Goal: Task Accomplishment & Management: Manage account settings

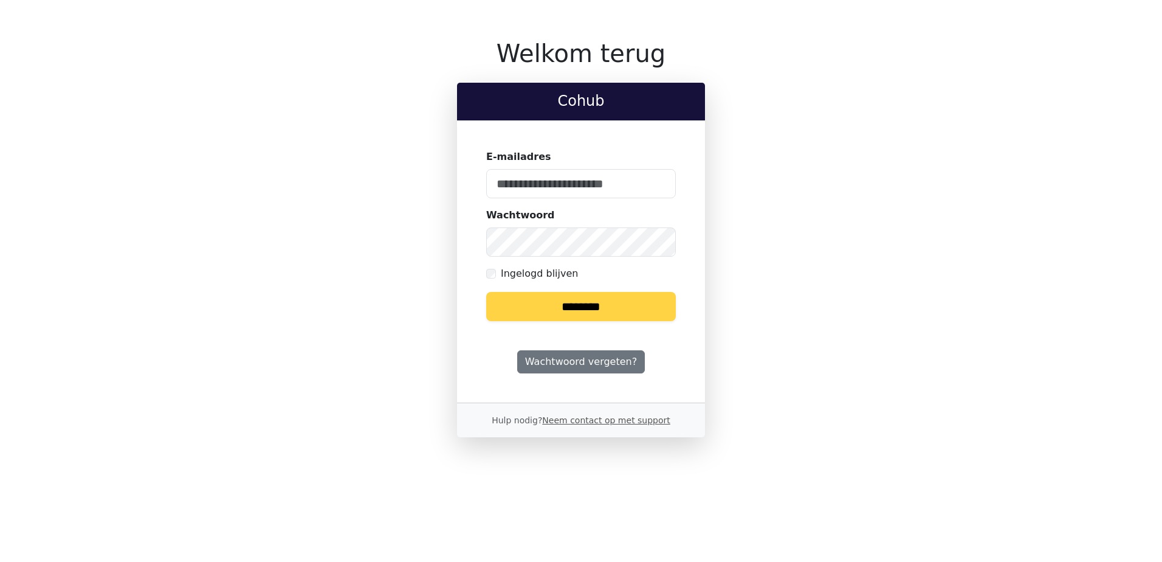
type input "**********"
click at [580, 294] on input "********" at bounding box center [581, 306] width 190 height 29
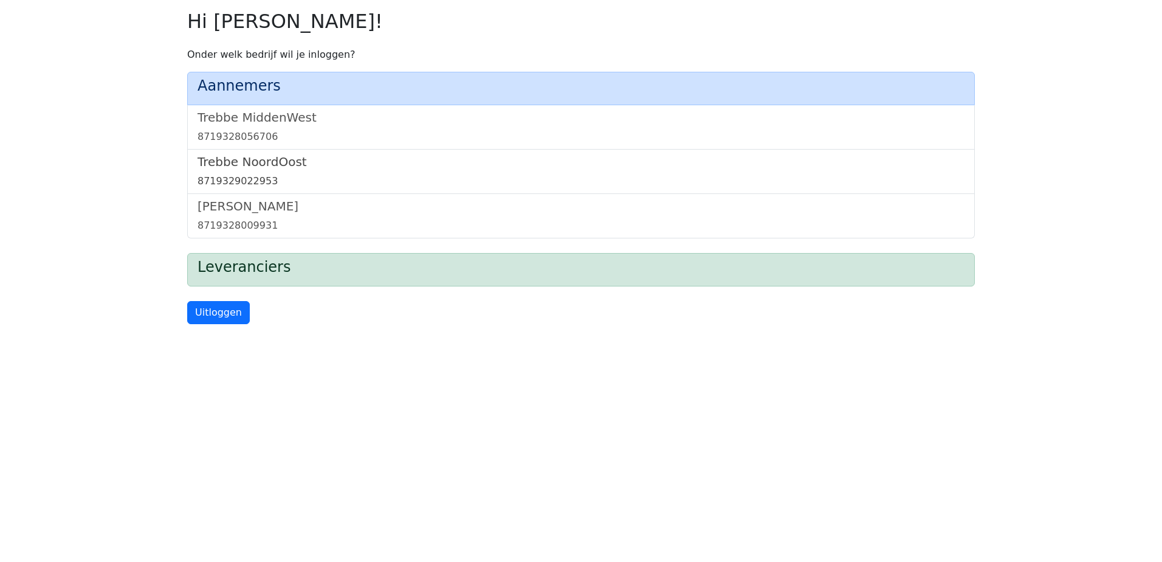
click at [264, 159] on h5 "Trebbe NoordOost" at bounding box center [581, 161] width 767 height 15
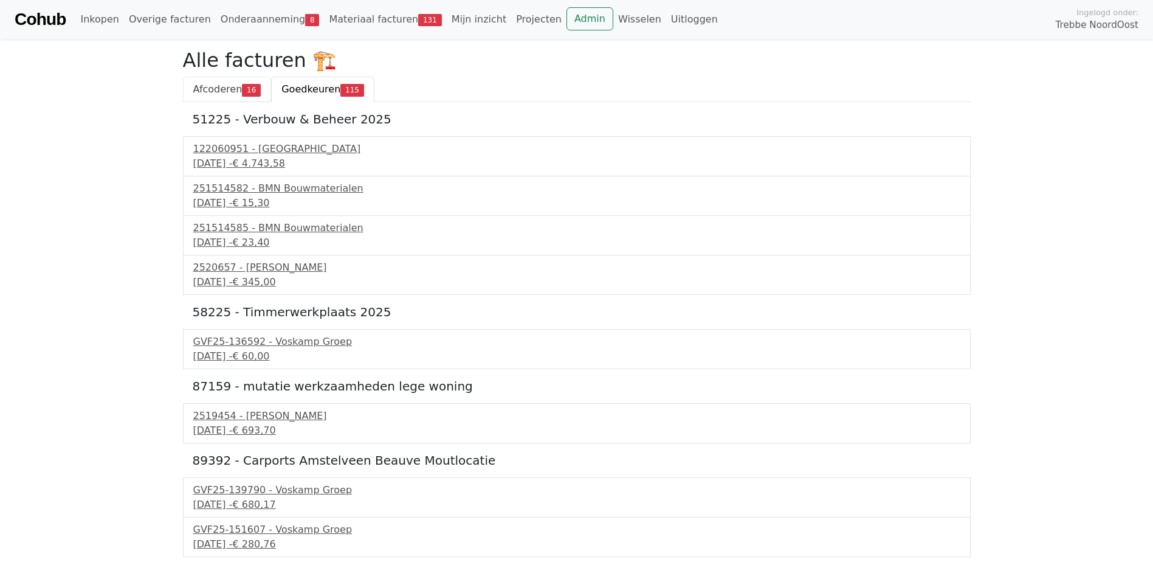
click at [229, 88] on span "Afcoderen" at bounding box center [217, 89] width 49 height 12
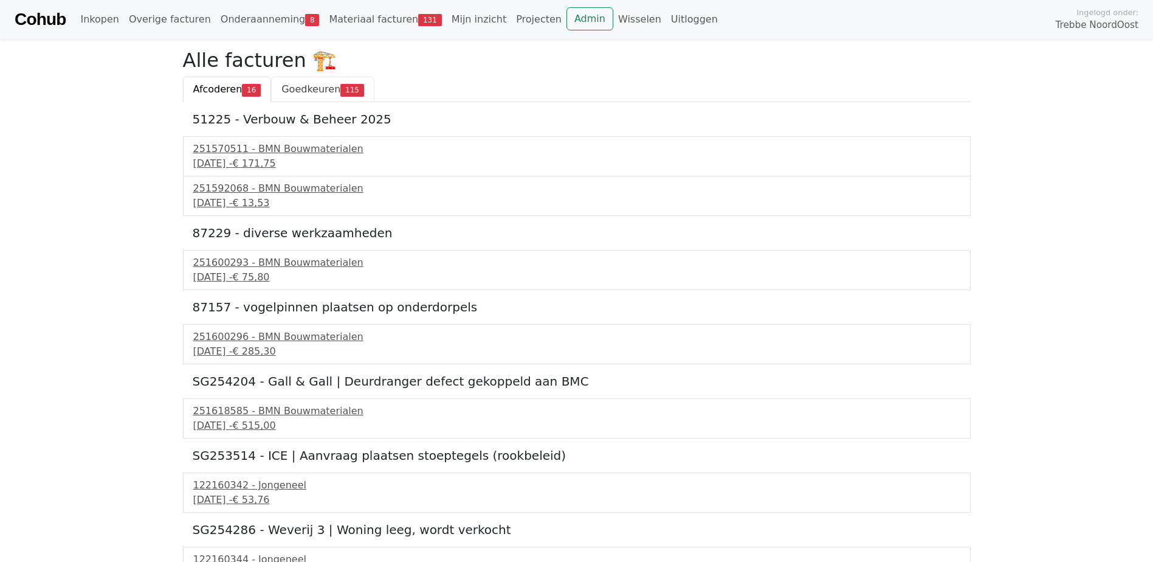
click at [309, 87] on span "Goedkeuren" at bounding box center [310, 89] width 59 height 12
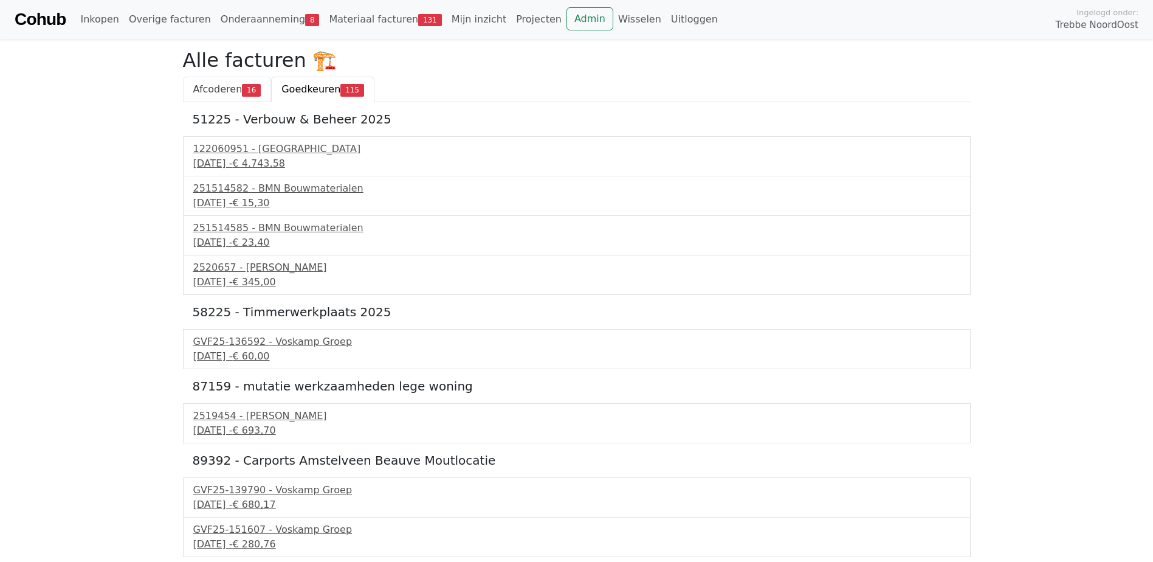
click at [232, 94] on span "Afcoderen" at bounding box center [217, 89] width 49 height 12
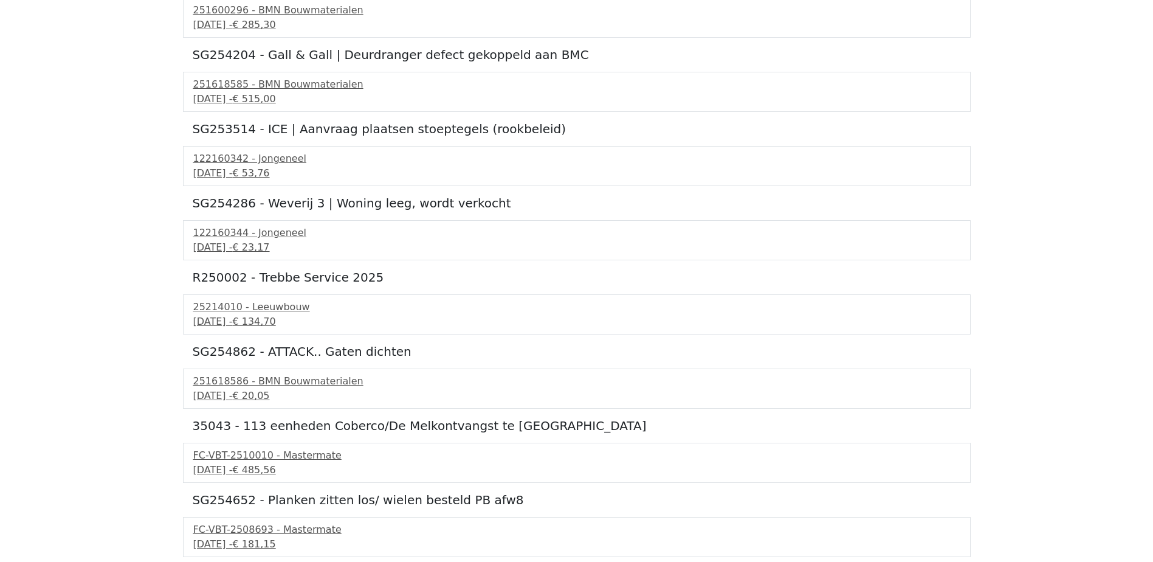
scroll to position [267, 0]
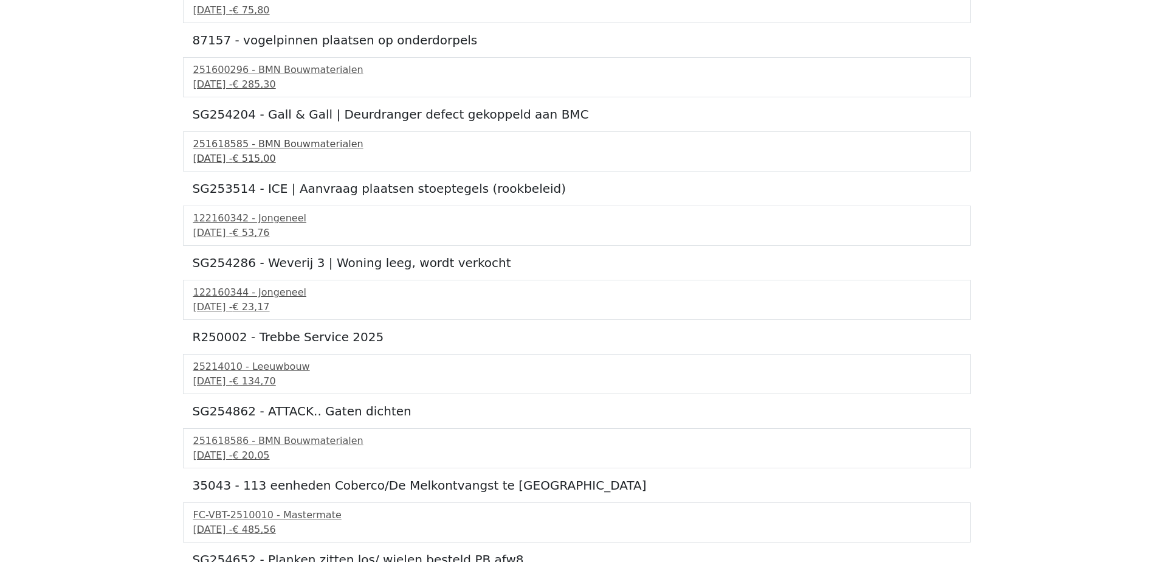
click at [282, 150] on div "251618585 - BMN Bouwmaterialen" at bounding box center [576, 144] width 767 height 15
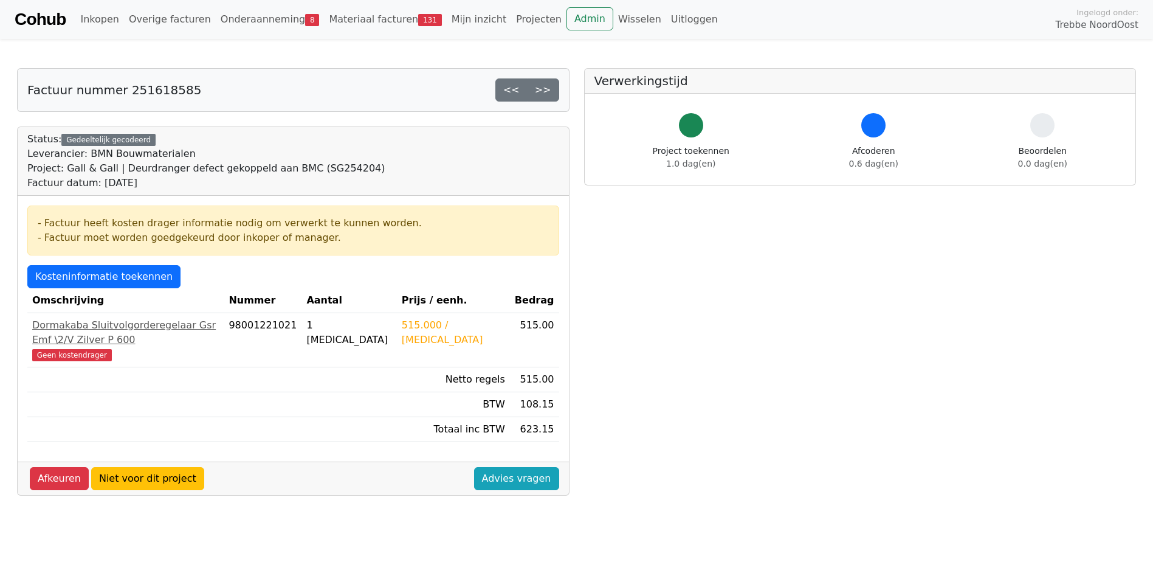
click at [364, 464] on div "Afkeuren Niet voor dit project Advies vragen" at bounding box center [293, 477] width 551 height 33
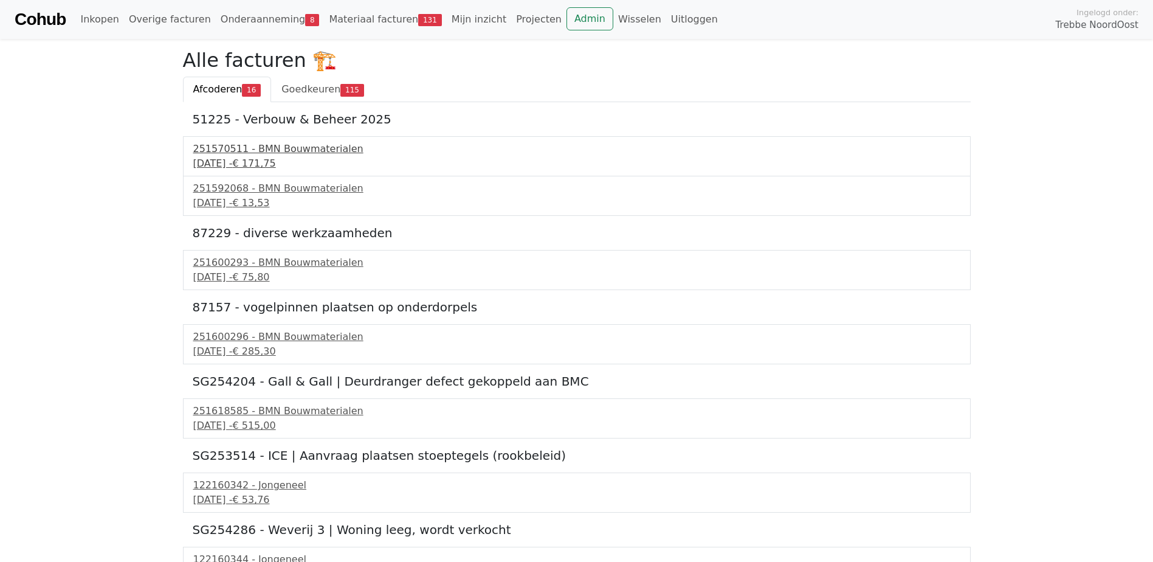
click at [275, 159] on span "€ 171,75" at bounding box center [253, 163] width 43 height 12
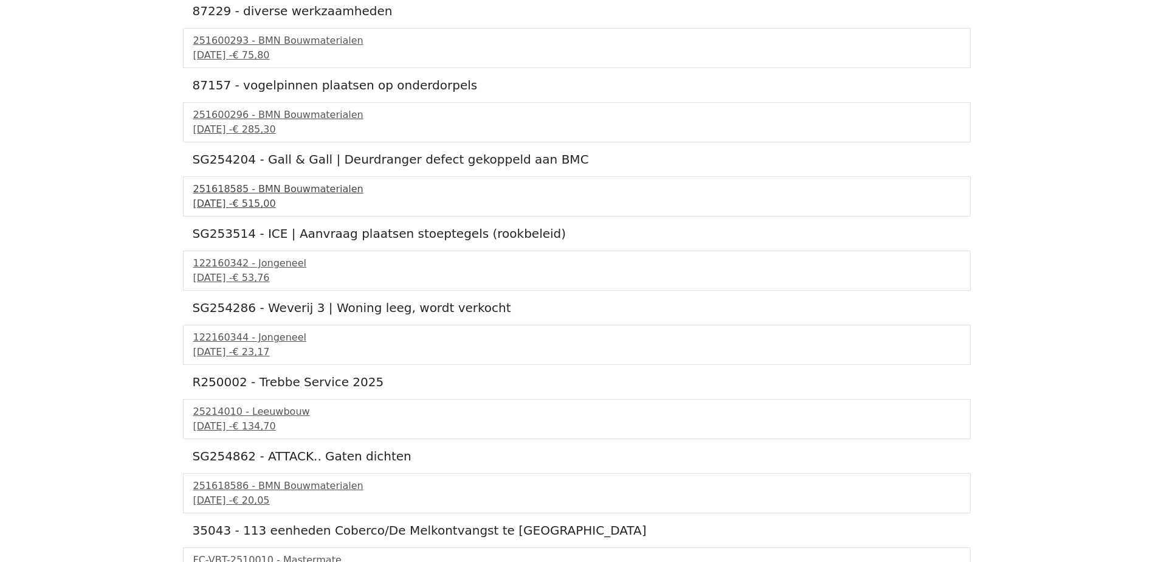
scroll to position [243, 0]
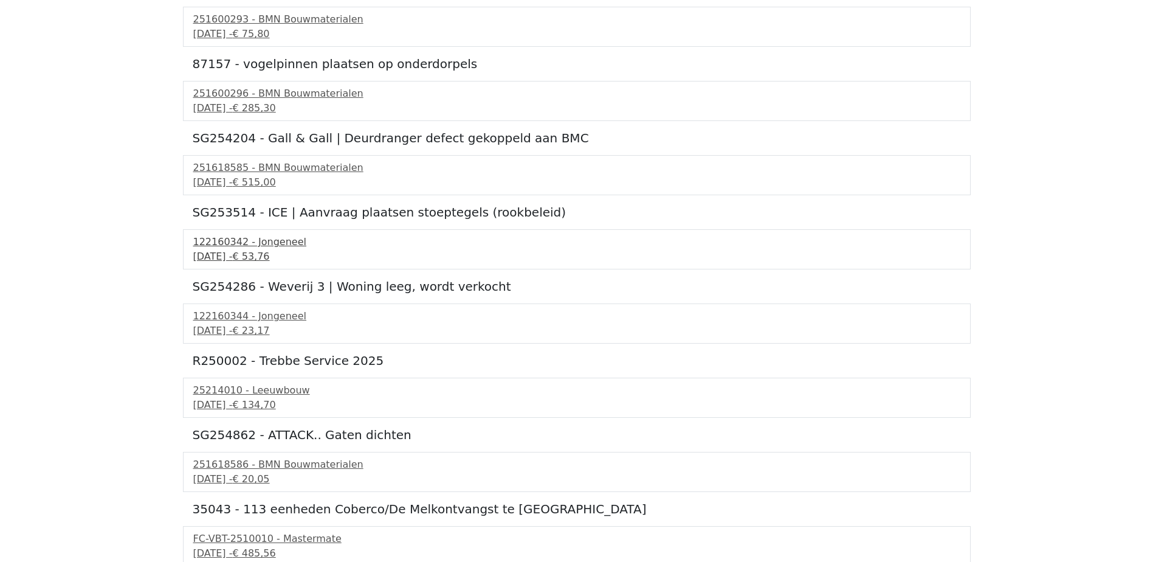
click at [236, 255] on div "[DATE] - € 53,76" at bounding box center [576, 256] width 767 height 15
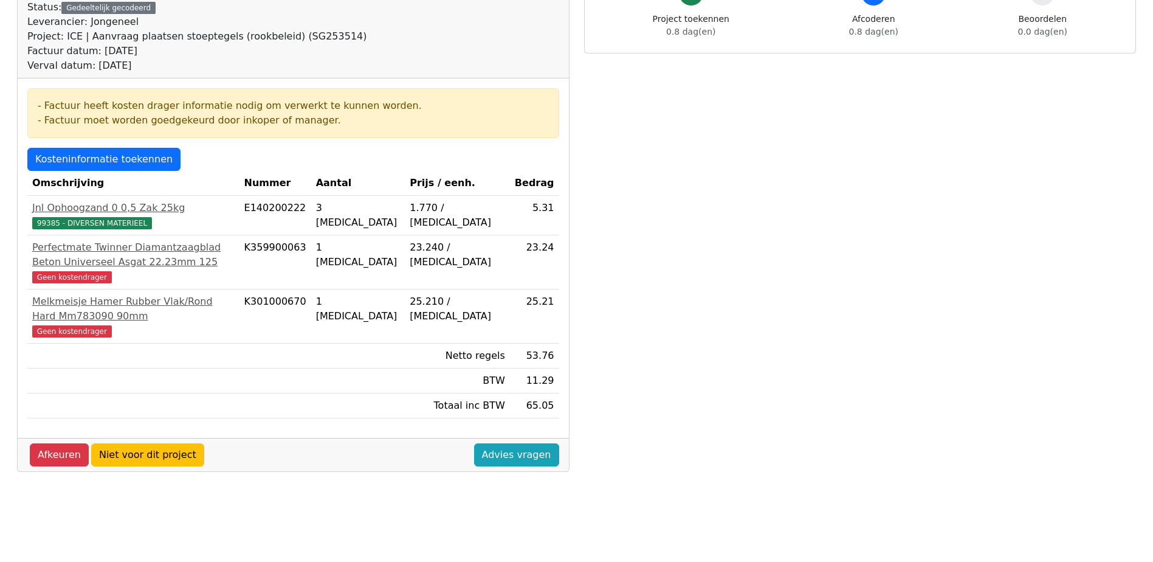
scroll to position [182, 0]
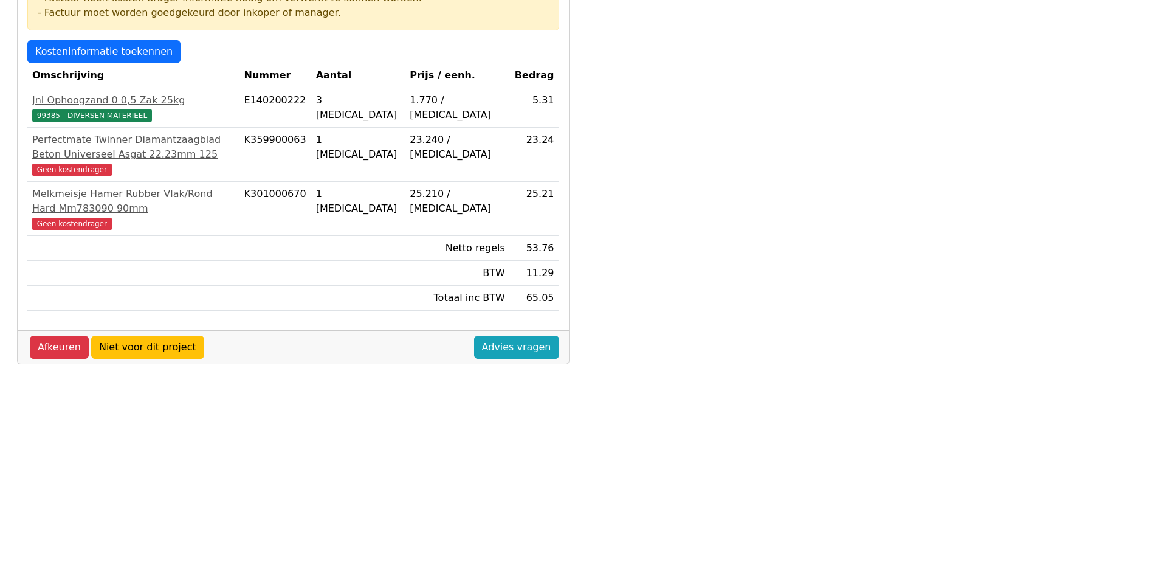
scroll to position [218, 0]
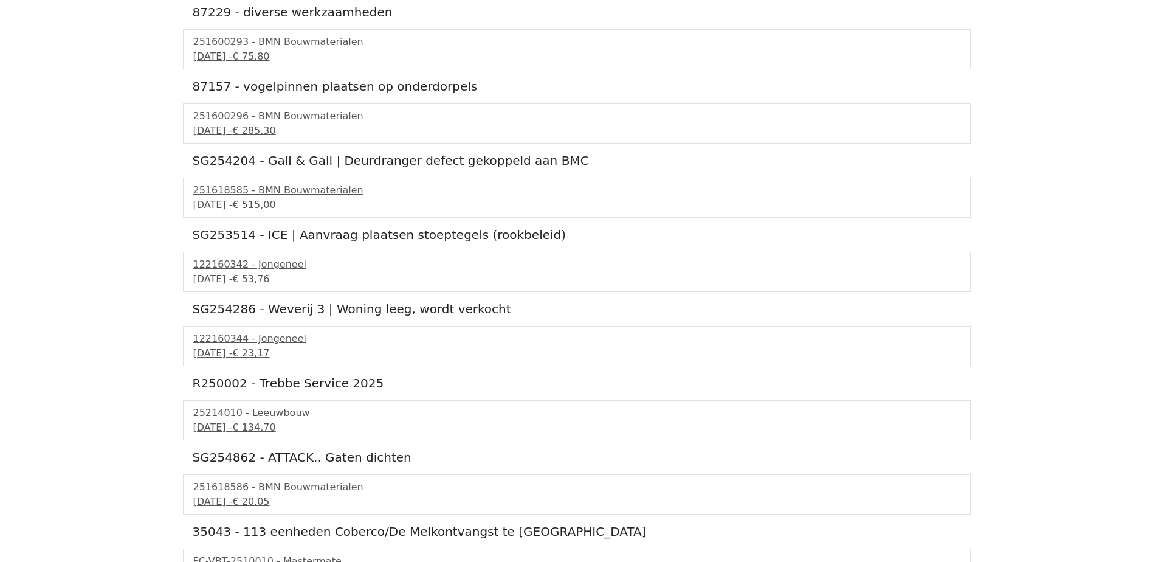
scroll to position [243, 0]
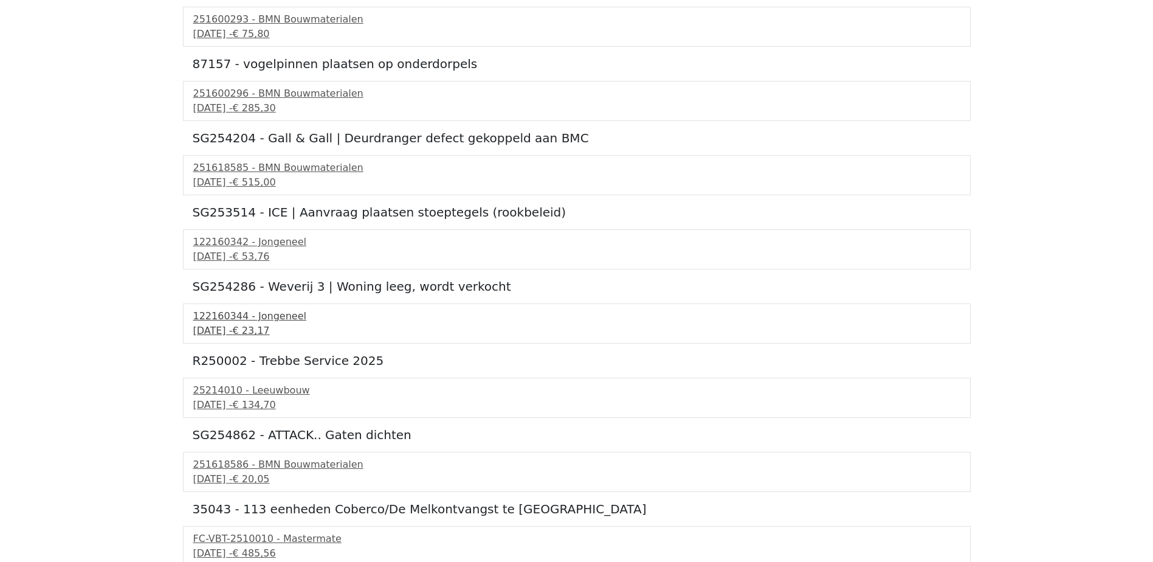
click at [276, 324] on div "[DATE] - € 23,17" at bounding box center [576, 330] width 767 height 15
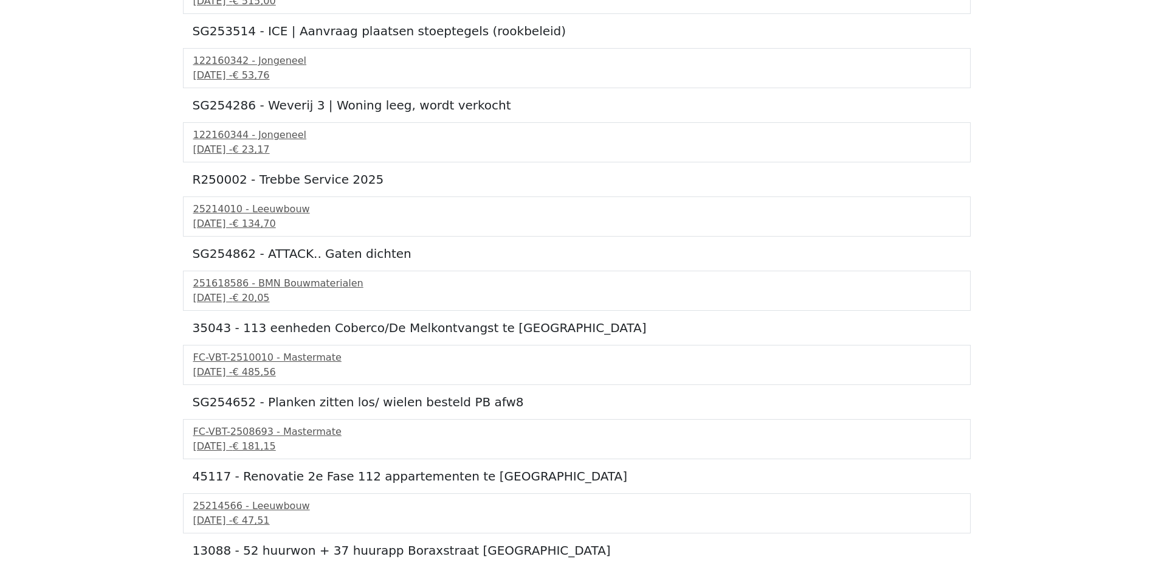
scroll to position [426, 0]
click at [267, 219] on div "17 september 2025 - € 134,70" at bounding box center [576, 222] width 767 height 15
click at [292, 286] on div "251618586 - BMN Bouwmaterialen" at bounding box center [576, 282] width 767 height 15
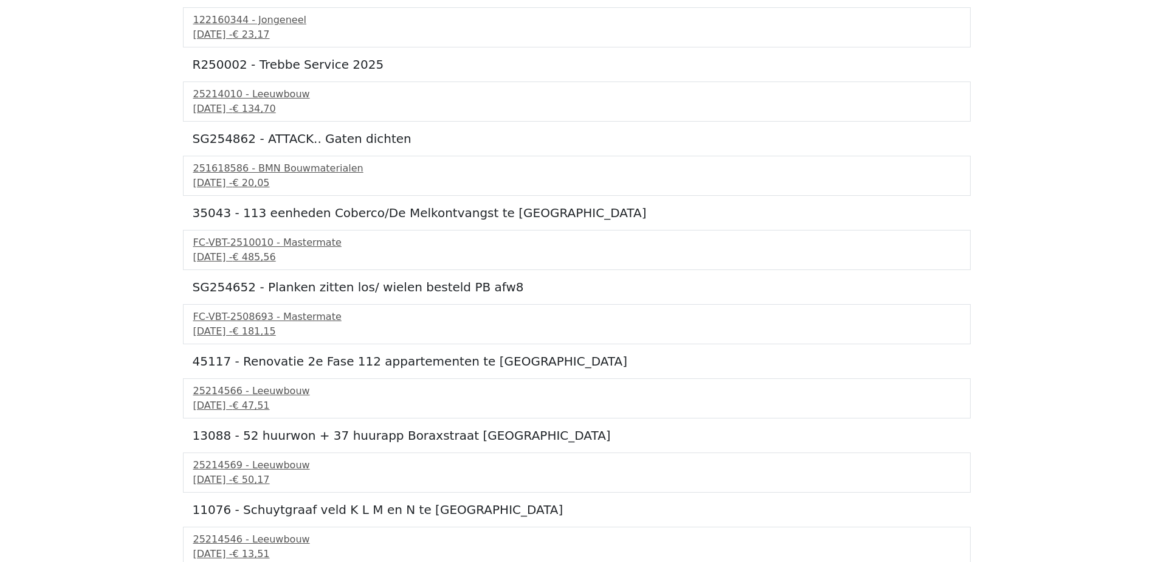
scroll to position [547, 0]
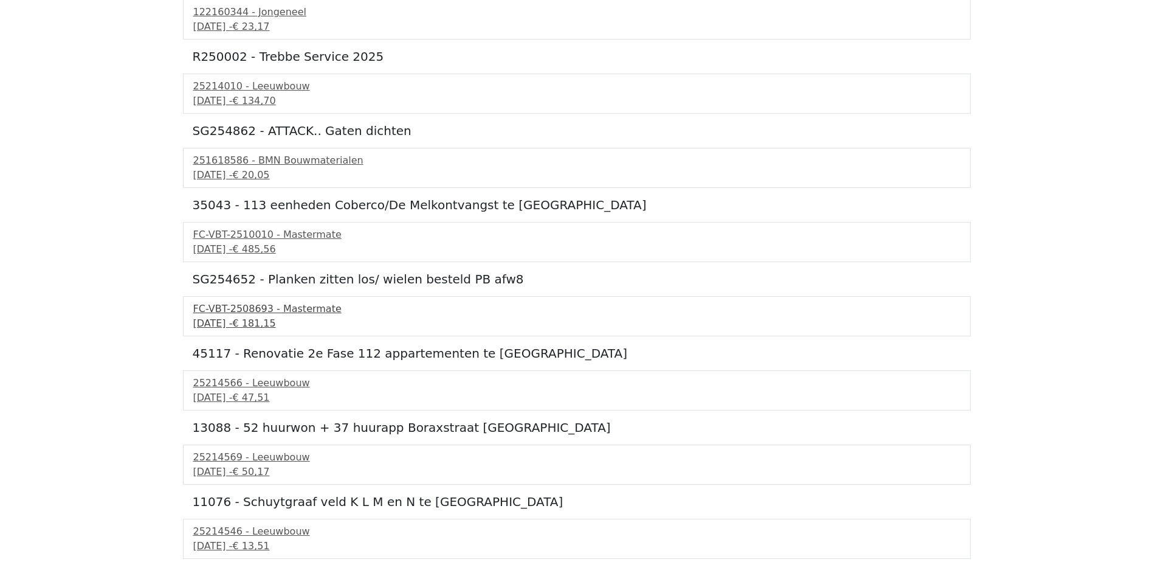
click at [264, 324] on div "17 september 2025 - € 181,15" at bounding box center [576, 323] width 767 height 15
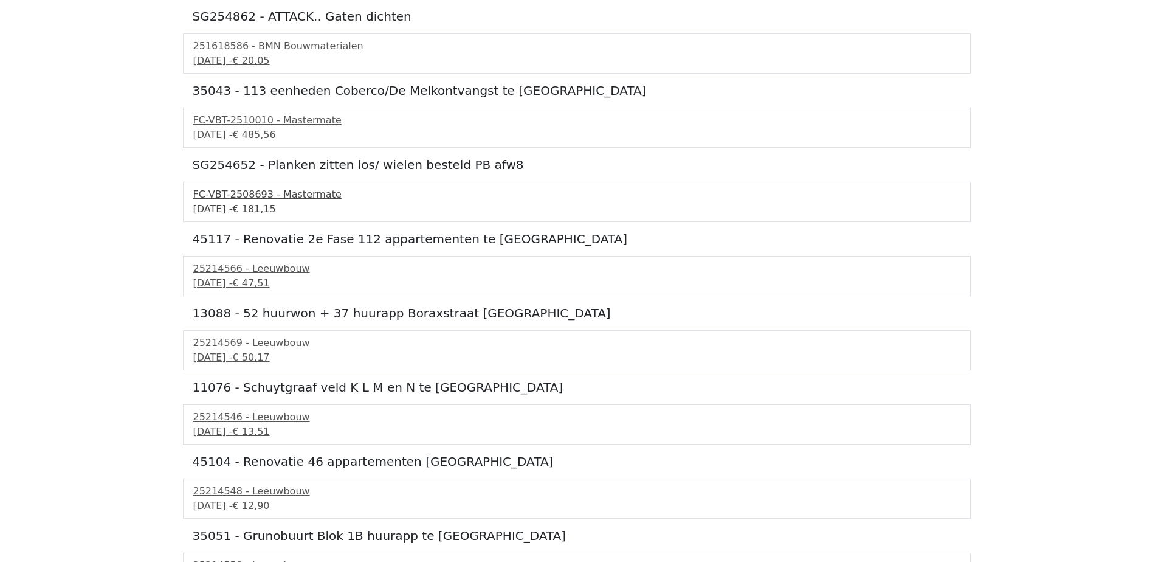
scroll to position [692, 0]
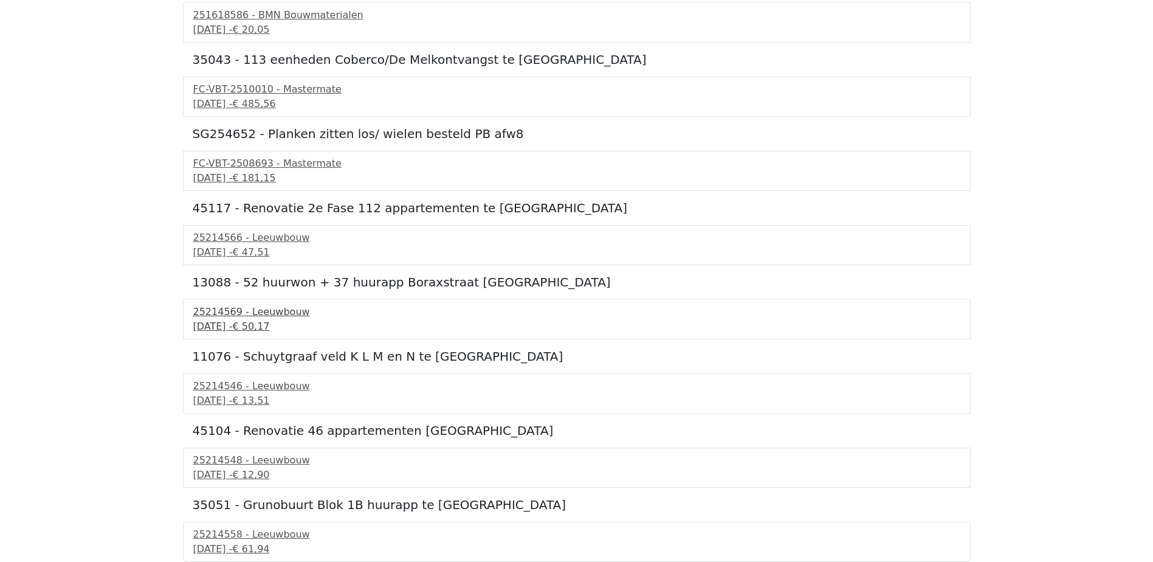
click at [280, 319] on div "25214569 - Leeuwbouw" at bounding box center [576, 312] width 767 height 15
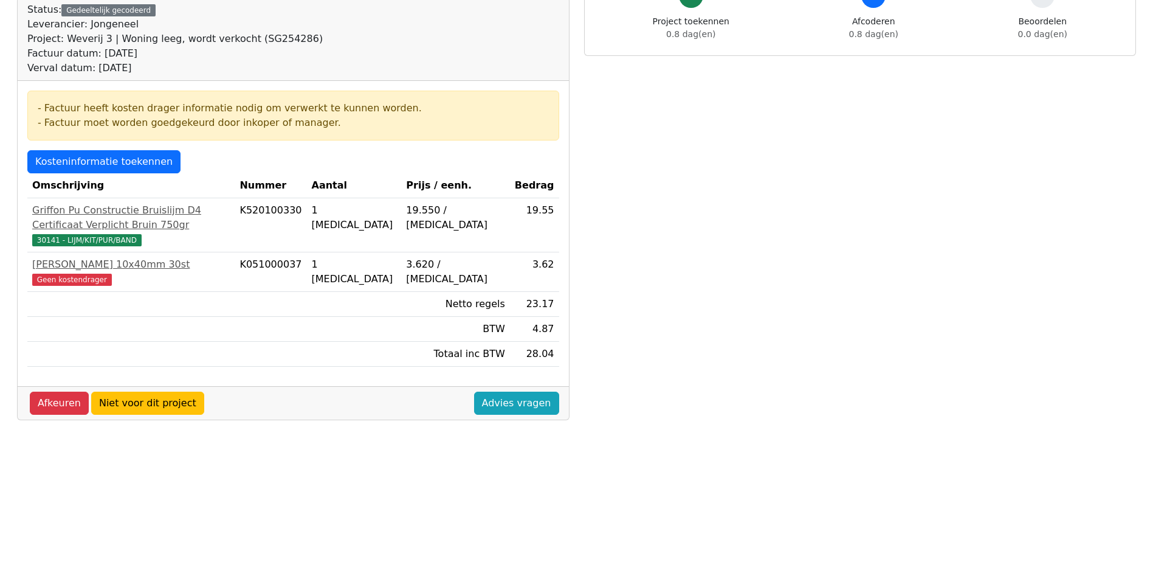
scroll to position [182, 0]
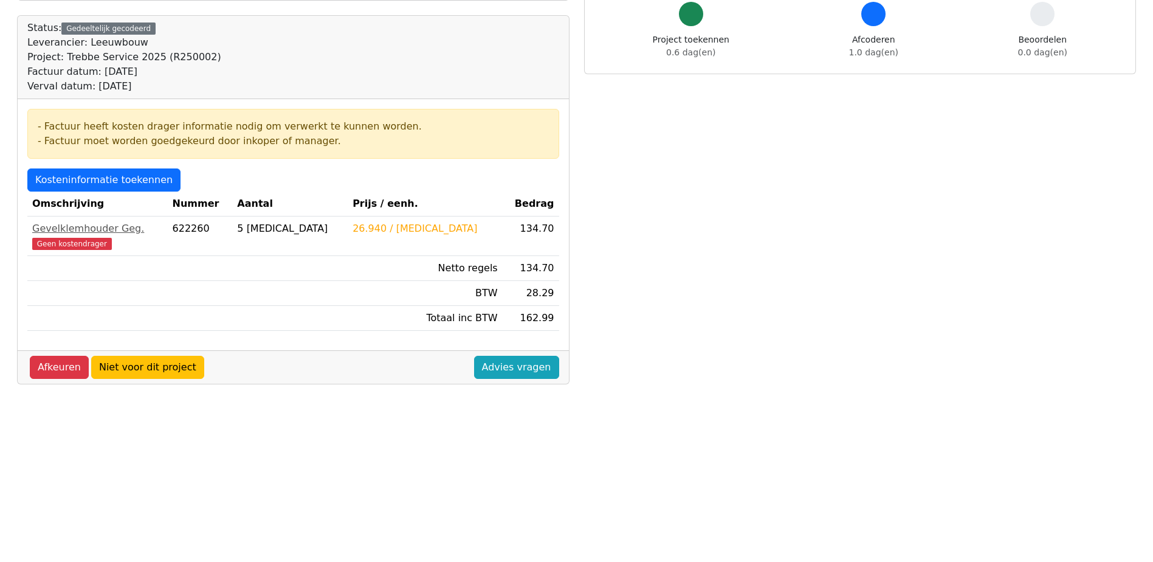
scroll to position [122, 0]
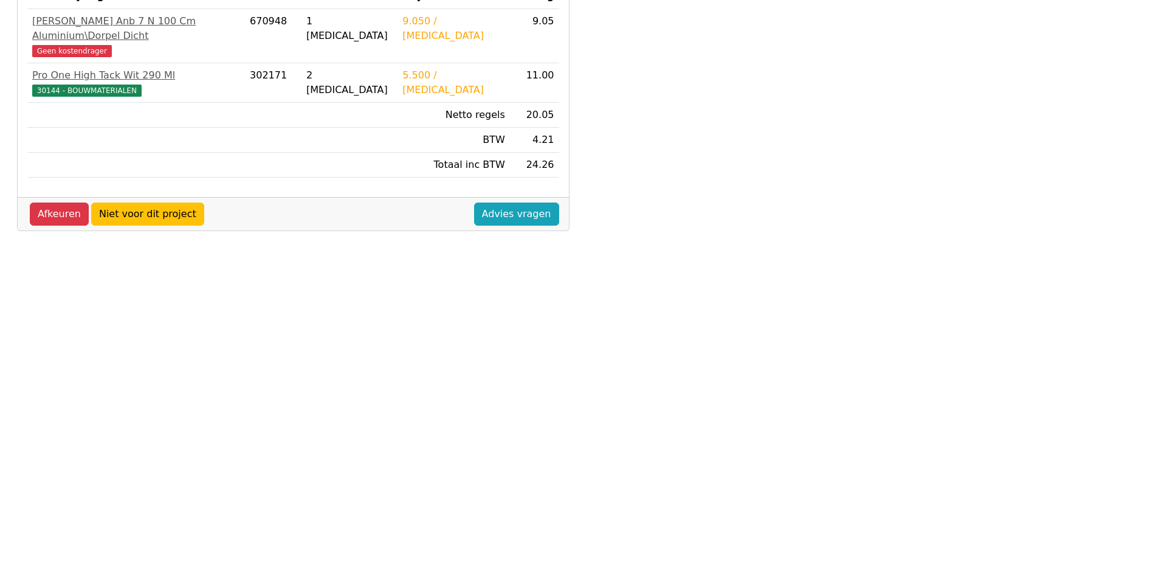
scroll to position [122, 0]
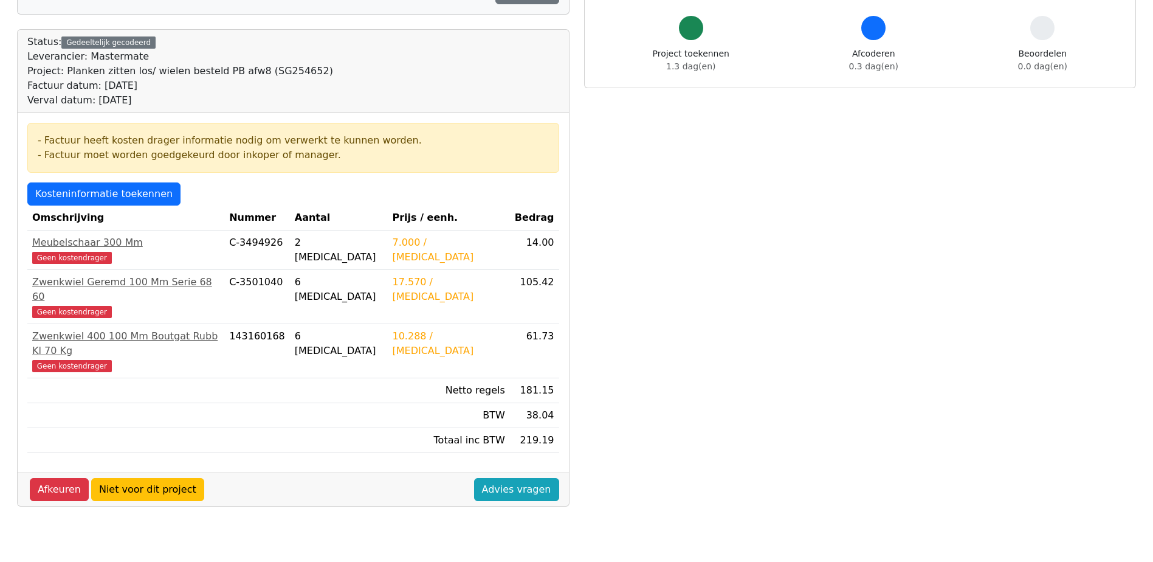
scroll to position [122, 0]
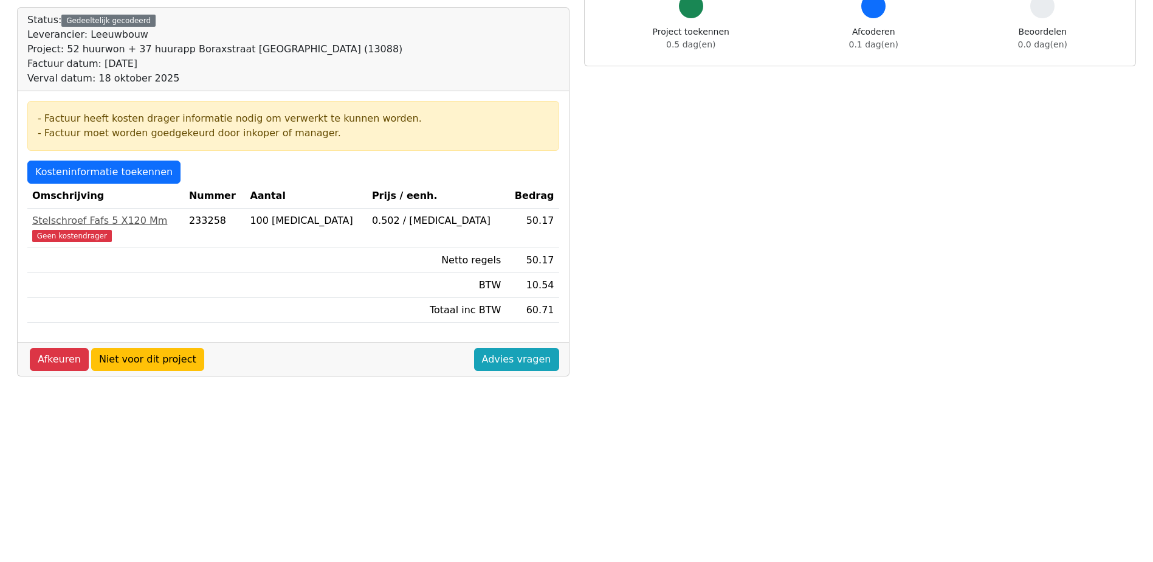
scroll to position [122, 0]
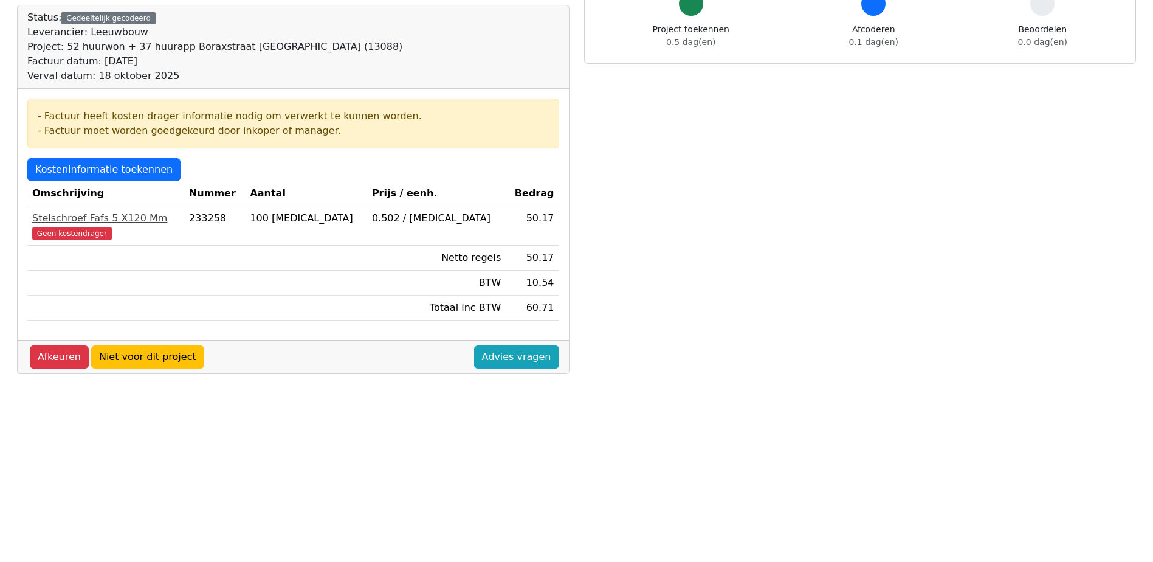
click at [133, 221] on div "Stelschroef Fafs 5 X120 Mm" at bounding box center [105, 218] width 147 height 15
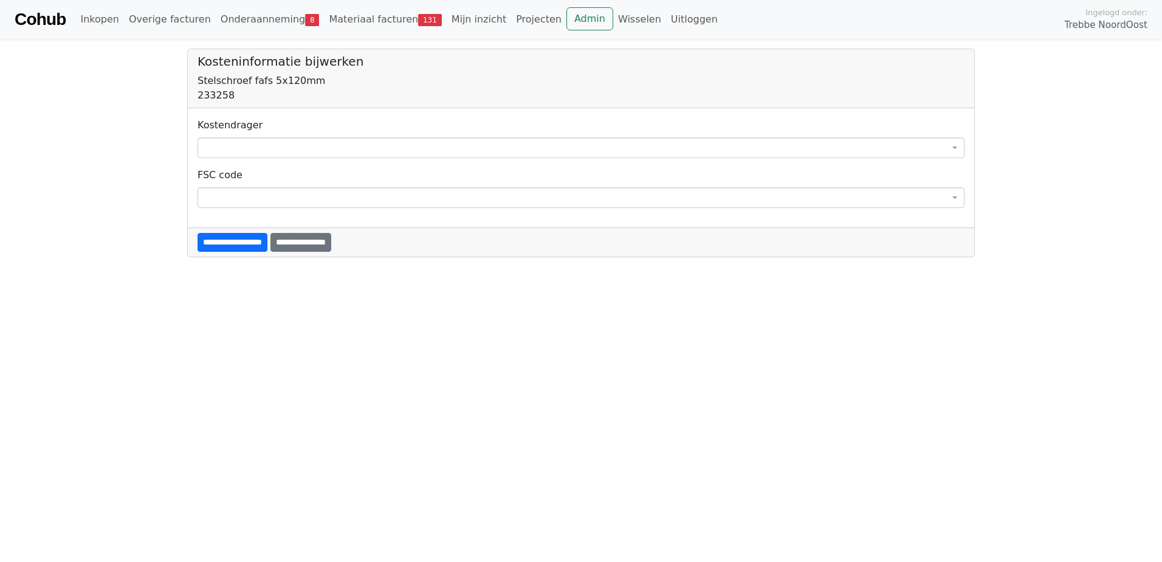
click at [305, 154] on span at bounding box center [581, 147] width 767 height 21
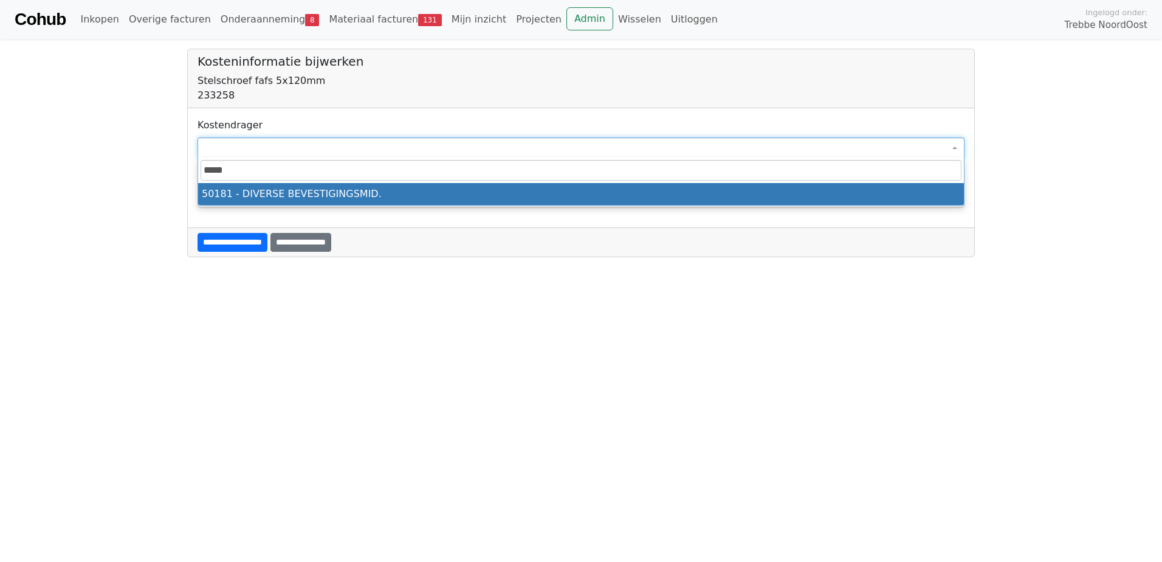
type input "*****"
select select "****"
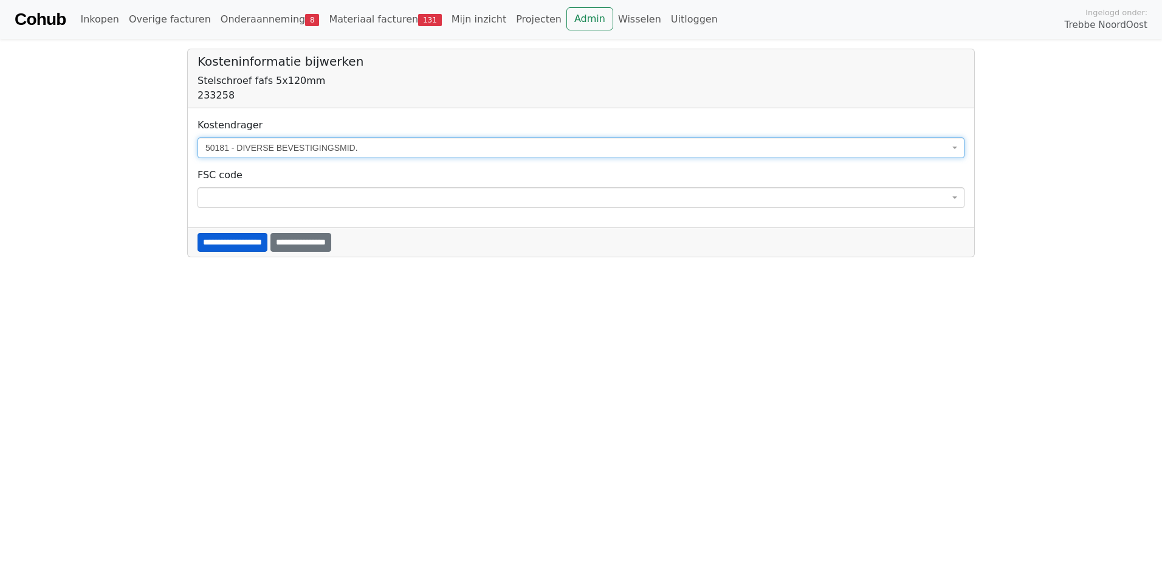
click at [236, 238] on input "**********" at bounding box center [233, 242] width 70 height 19
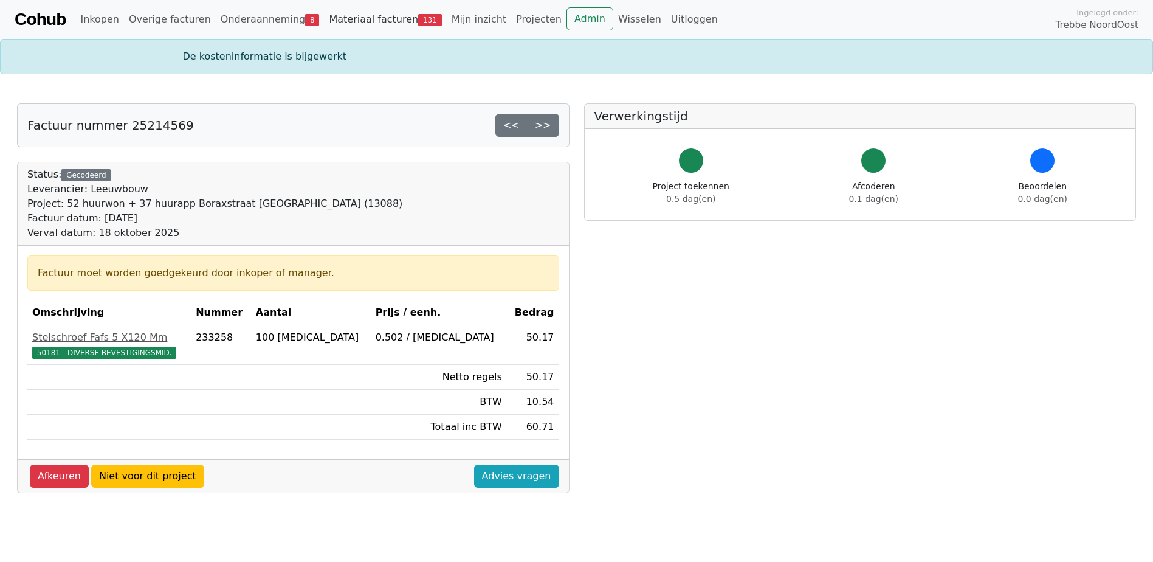
click at [381, 22] on link "Materiaal facturen 131" at bounding box center [385, 19] width 122 height 24
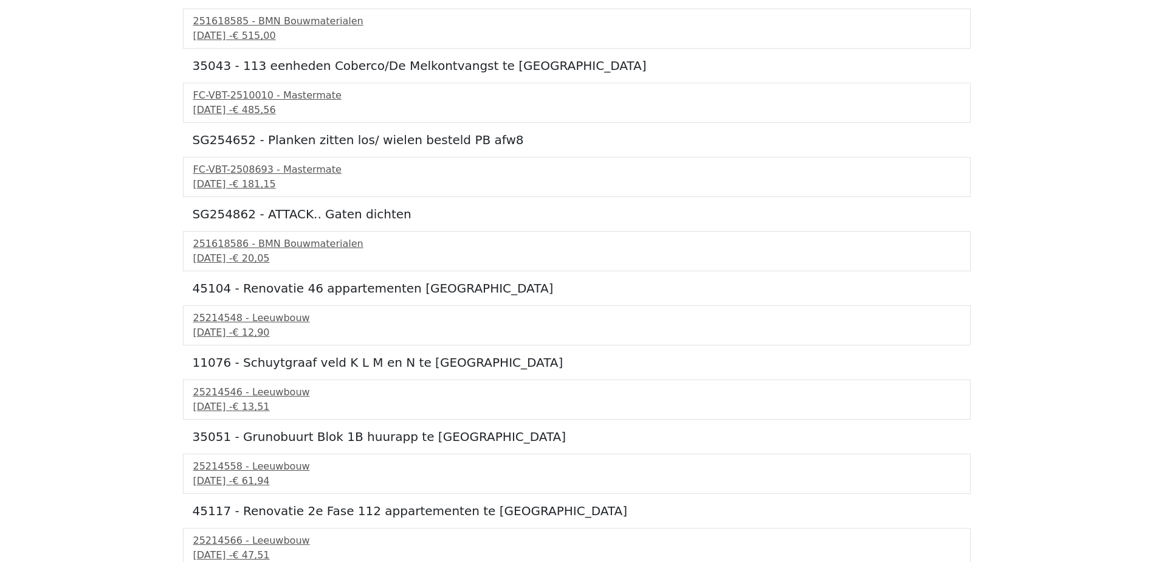
scroll to position [618, 0]
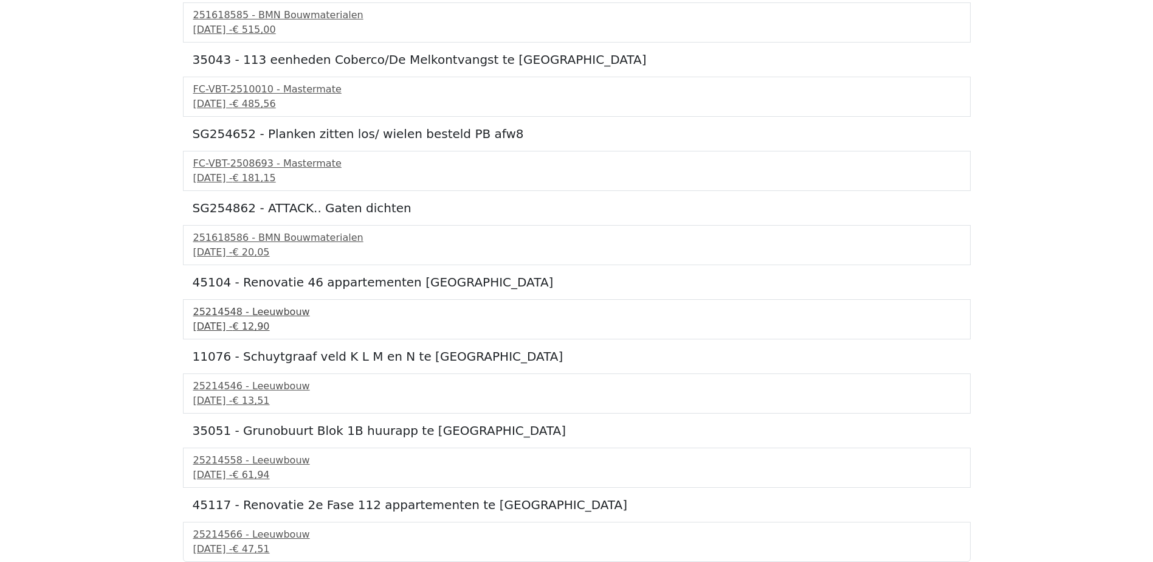
click at [269, 322] on span "€ 12,90" at bounding box center [250, 326] width 37 height 12
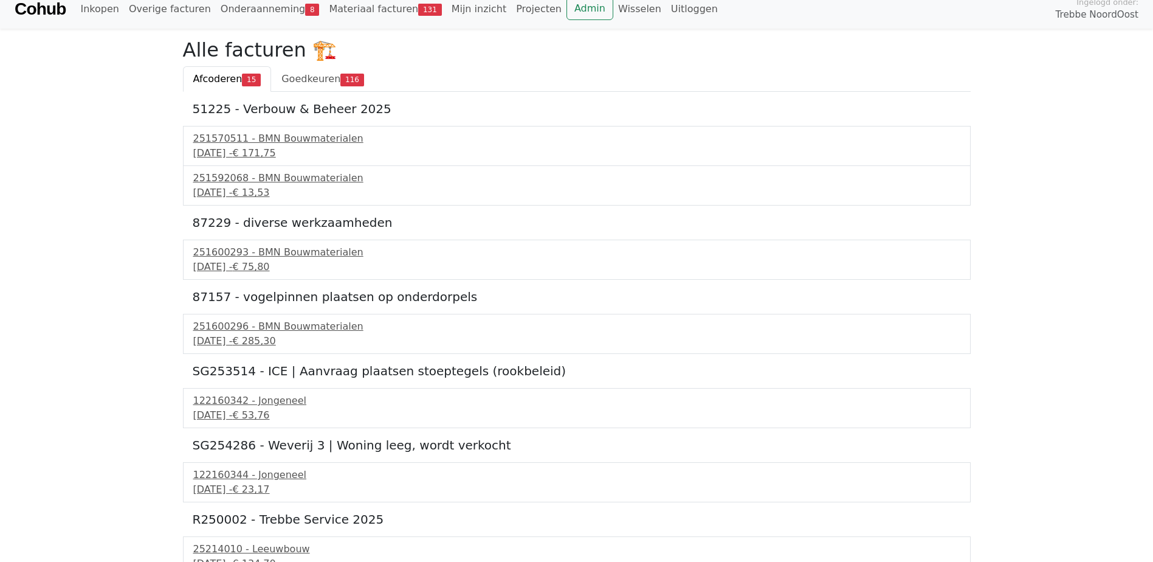
scroll to position [0, 0]
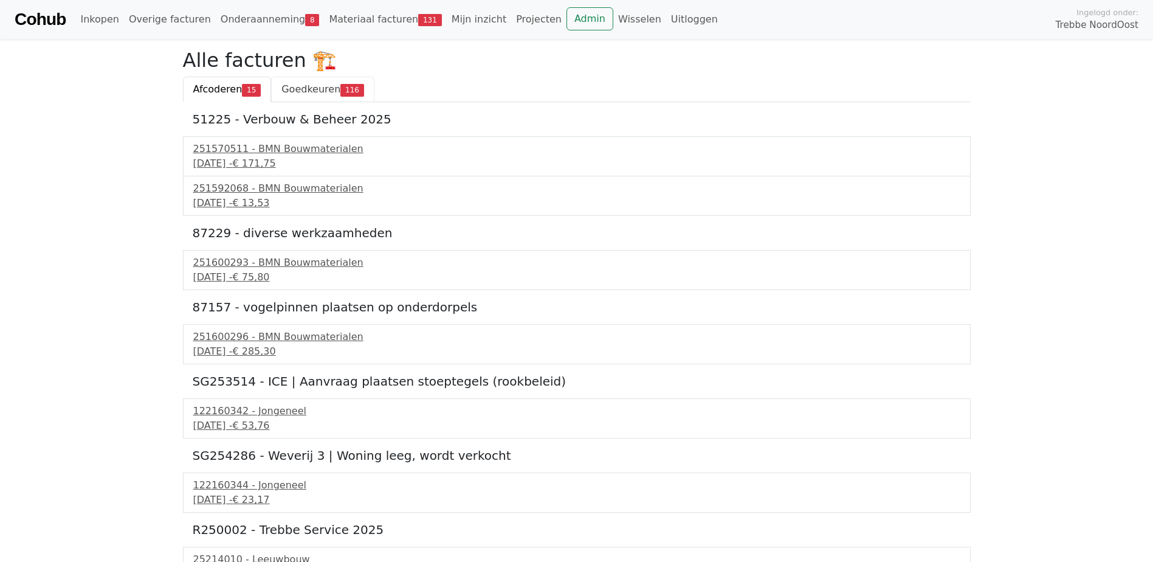
click at [312, 89] on span "Goedkeuren" at bounding box center [310, 89] width 59 height 12
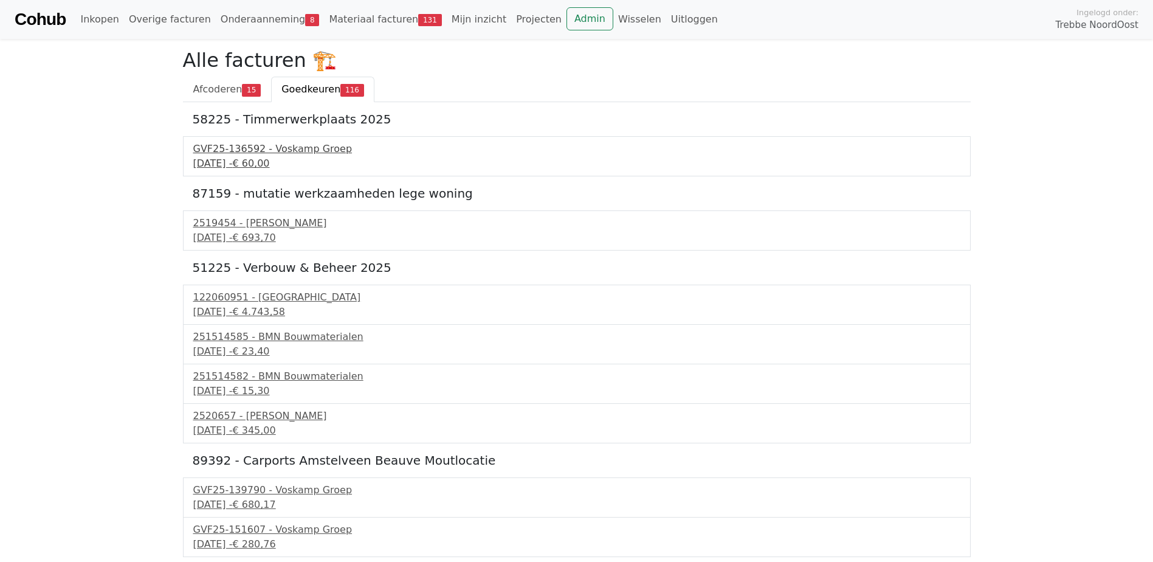
click at [280, 151] on div "GVF25-136592 - Voskamp Groep" at bounding box center [576, 149] width 767 height 15
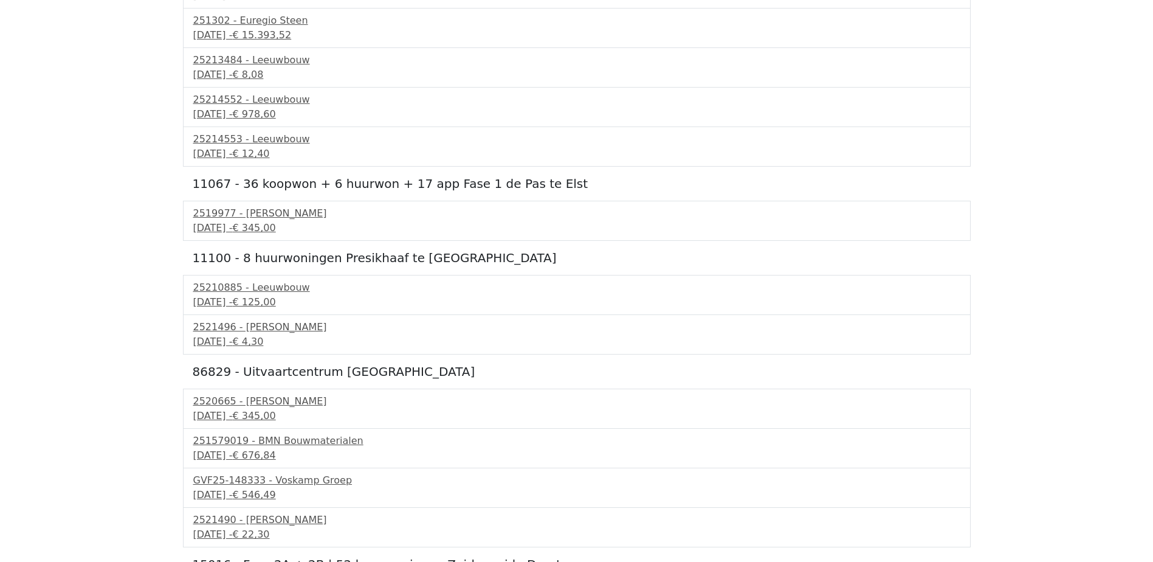
scroll to position [730, 0]
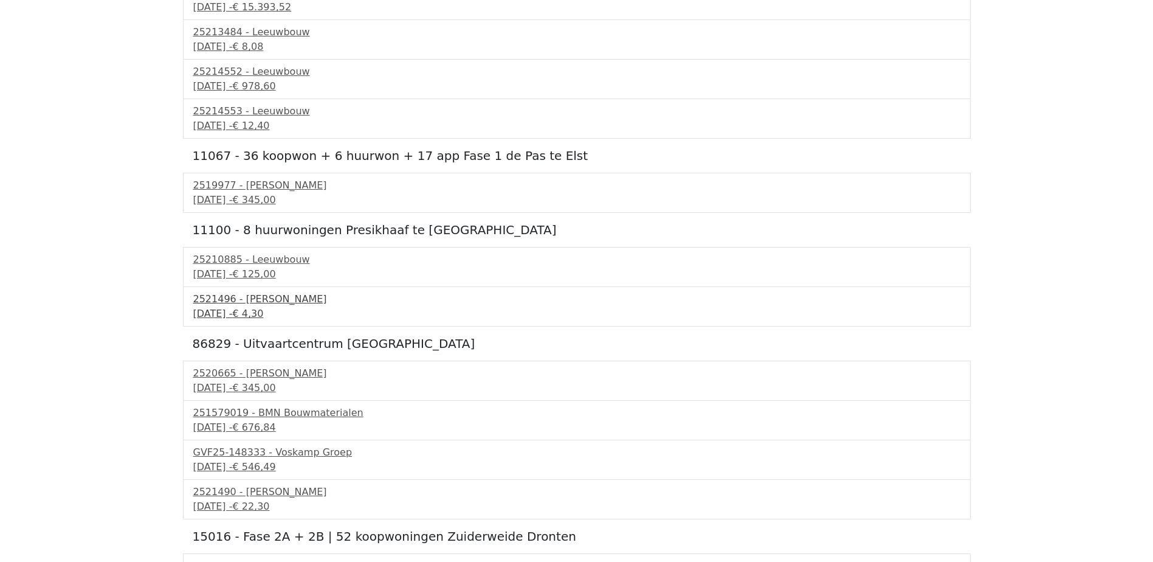
click at [263, 314] on span "€ 4,30" at bounding box center [247, 314] width 31 height 12
click at [250, 266] on div "25210885 - Leeuwbouw" at bounding box center [576, 259] width 767 height 15
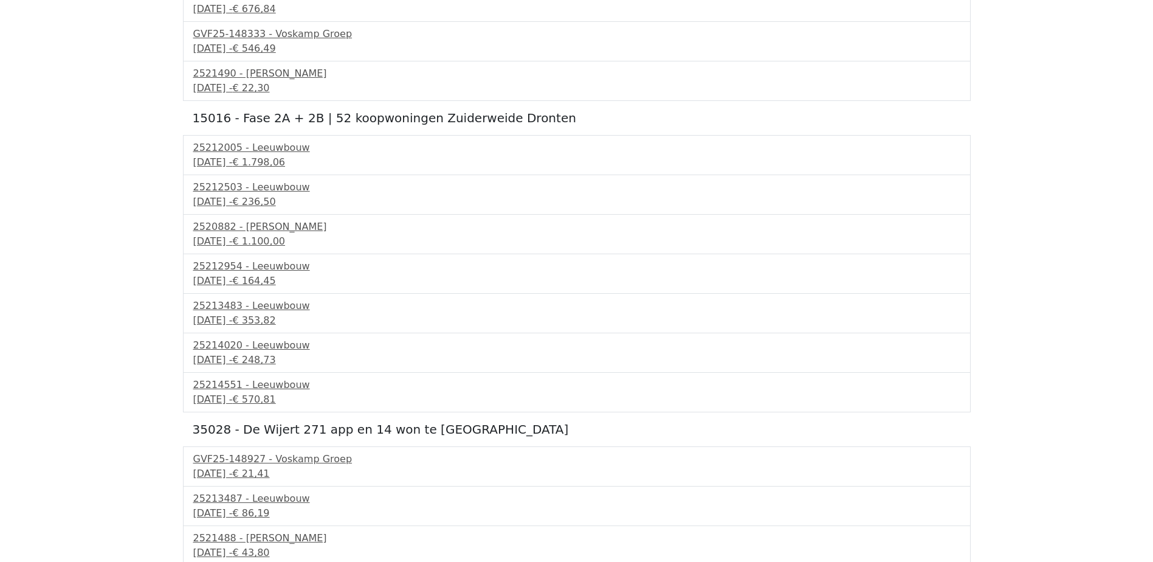
scroll to position [1155, 0]
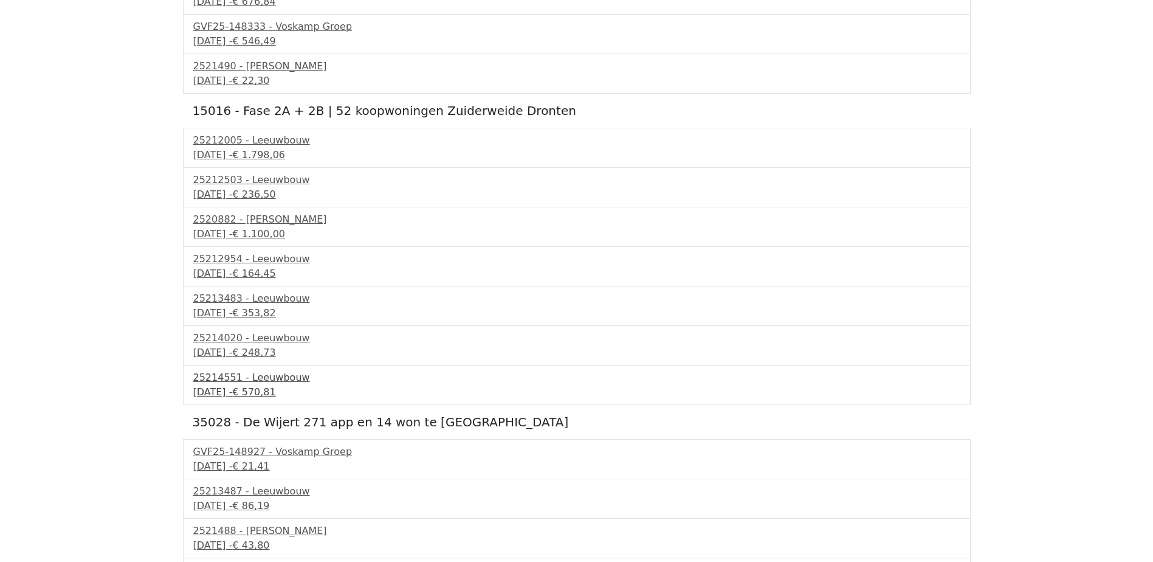
click at [261, 397] on div "18 september 2025 - € 570,81" at bounding box center [576, 392] width 767 height 15
click at [285, 229] on span "€ 1.100,00" at bounding box center [258, 234] width 53 height 12
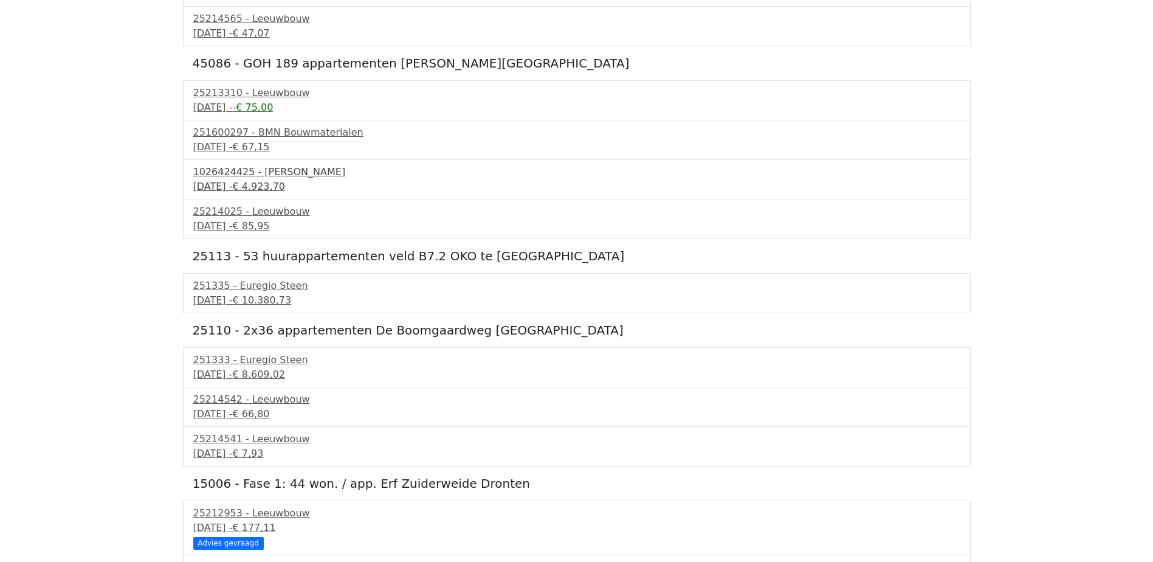
scroll to position [2857, 0]
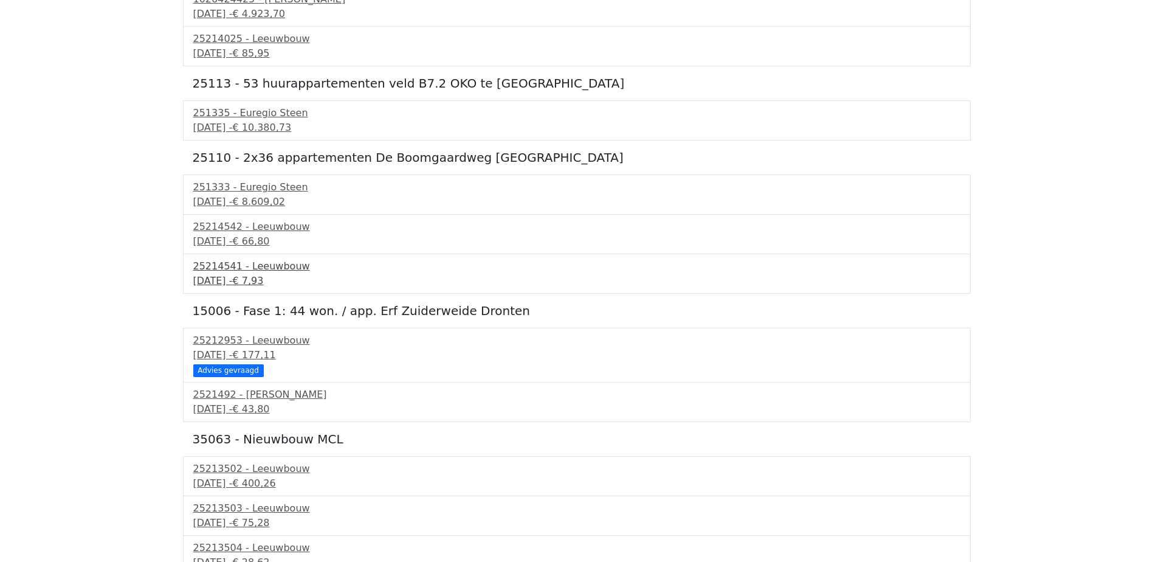
click at [285, 271] on div "25214541 - Leeuwbouw" at bounding box center [576, 266] width 767 height 15
click at [240, 242] on div "18 september 2025 - € 66,80" at bounding box center [576, 241] width 767 height 15
click at [260, 393] on div "2521492 - Van Dalen" at bounding box center [576, 394] width 767 height 15
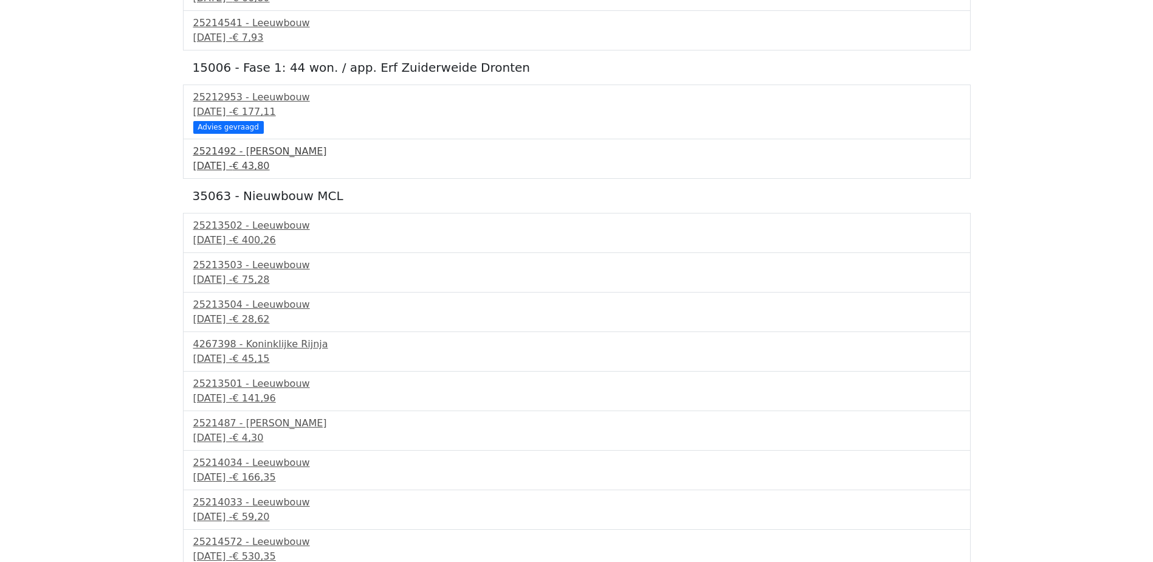
click at [269, 171] on span "€ 43,80" at bounding box center [250, 166] width 37 height 12
click at [269, 162] on span "€ 43,80" at bounding box center [250, 166] width 37 height 12
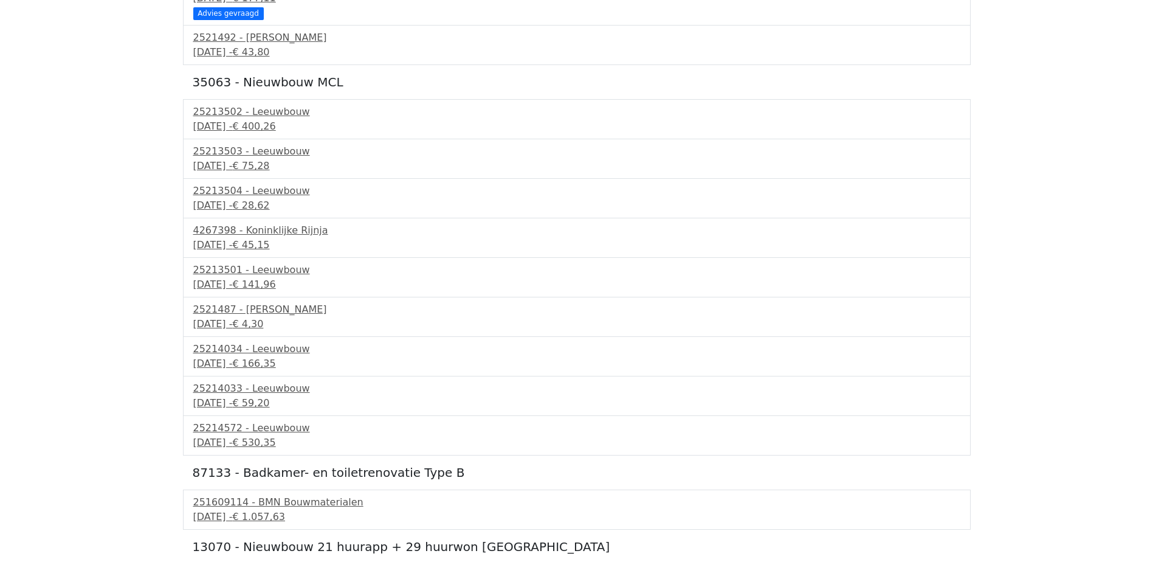
scroll to position [3040, 0]
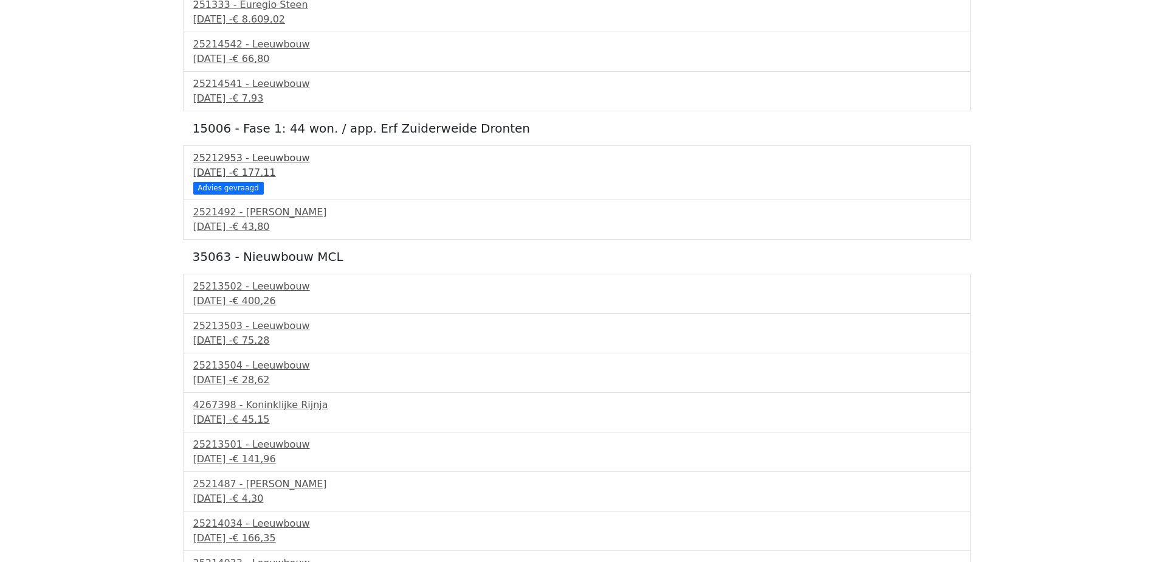
click at [275, 174] on span "€ 177,11" at bounding box center [253, 173] width 43 height 12
click at [275, 167] on span "€ 177,11" at bounding box center [253, 173] width 43 height 12
click at [249, 222] on div "17 september 2025 - € 43,80" at bounding box center [576, 226] width 767 height 15
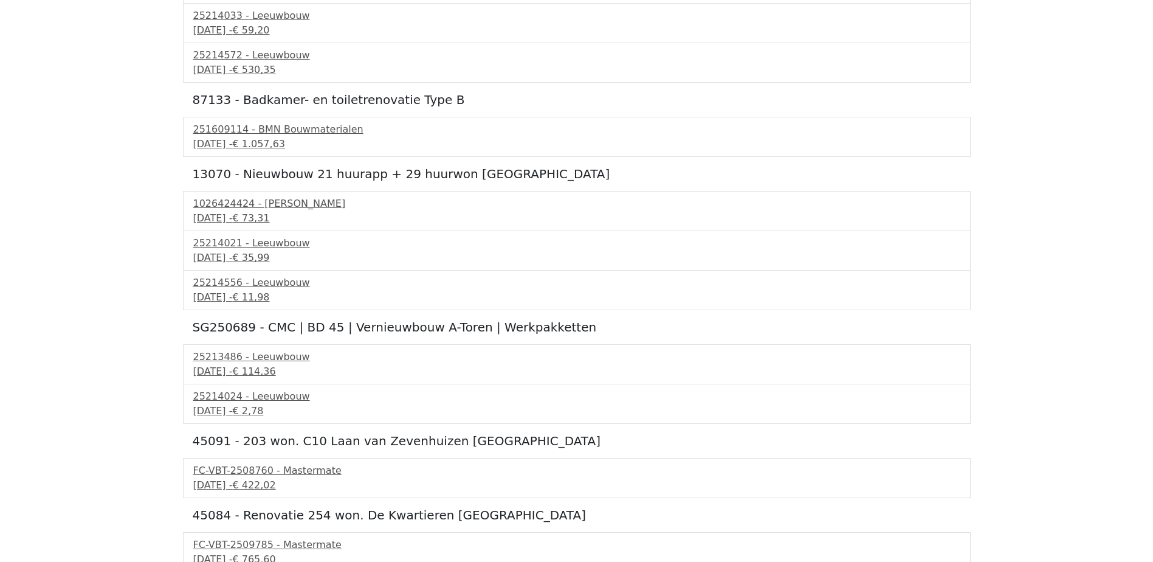
scroll to position [3830, 0]
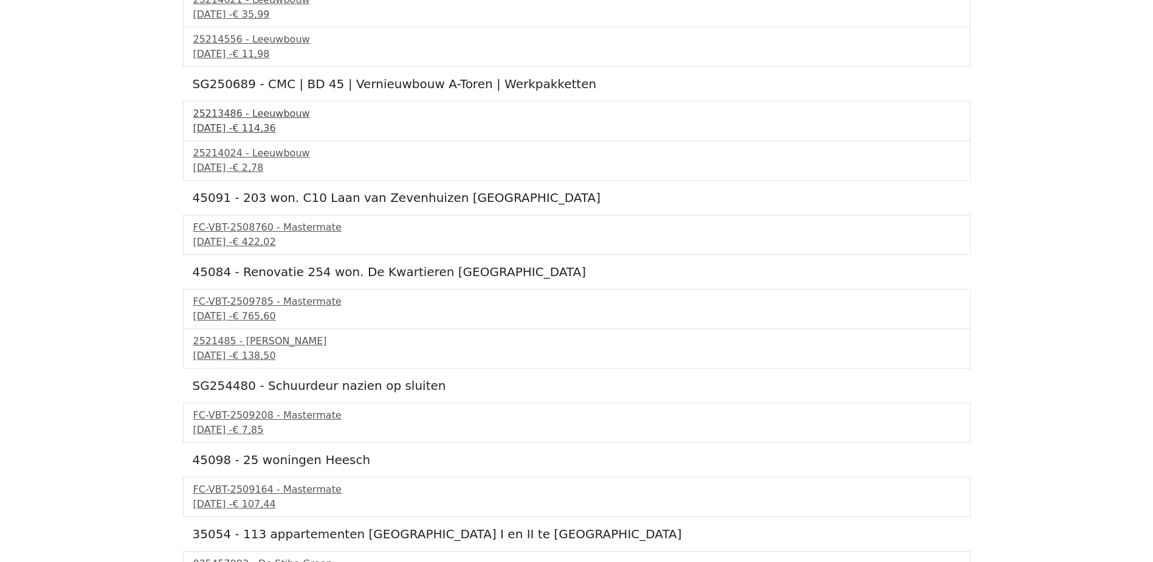
click at [286, 116] on div "25213486 - Leeuwbouw" at bounding box center [576, 113] width 767 height 15
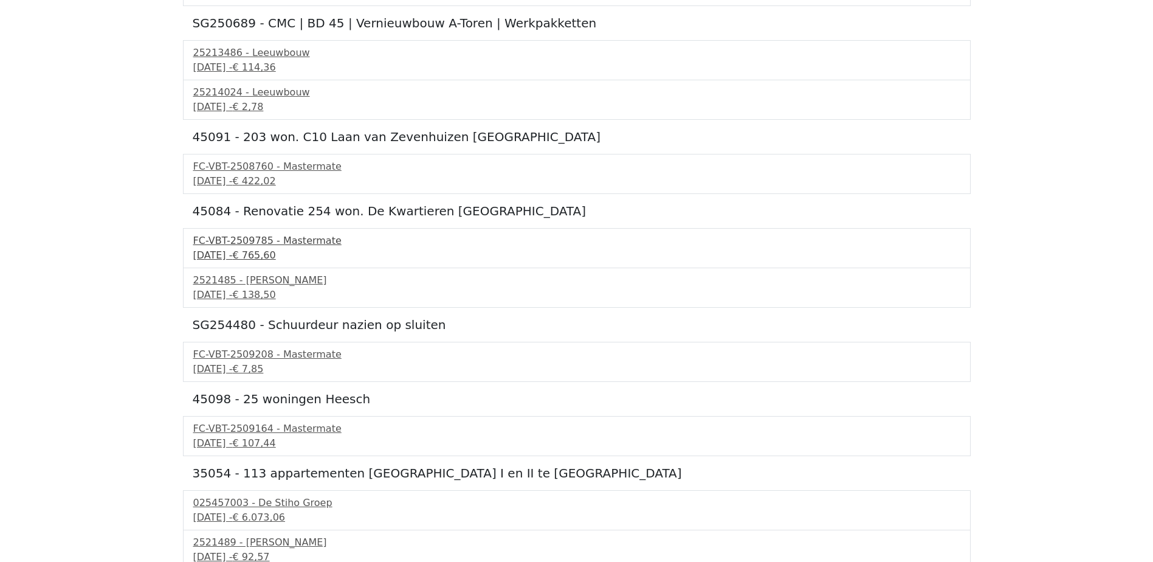
click at [300, 246] on div "FC-VBT-2509785 - Mastermate" at bounding box center [576, 240] width 767 height 15
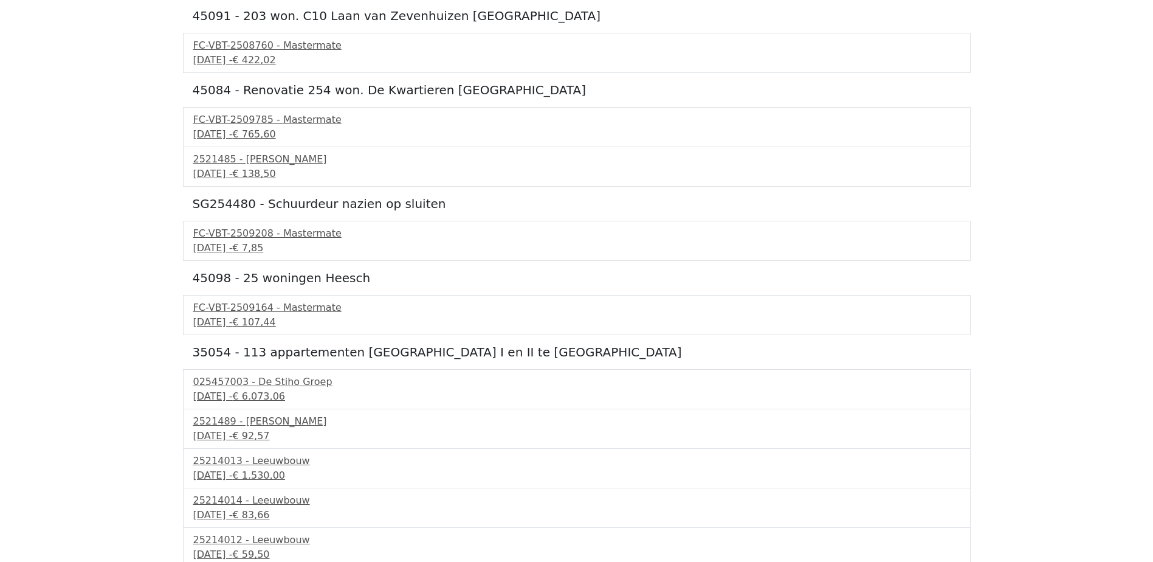
scroll to position [4012, 0]
click at [263, 249] on span "€ 7,85" at bounding box center [247, 247] width 31 height 12
click at [275, 316] on span "€ 107,44" at bounding box center [253, 322] width 43 height 12
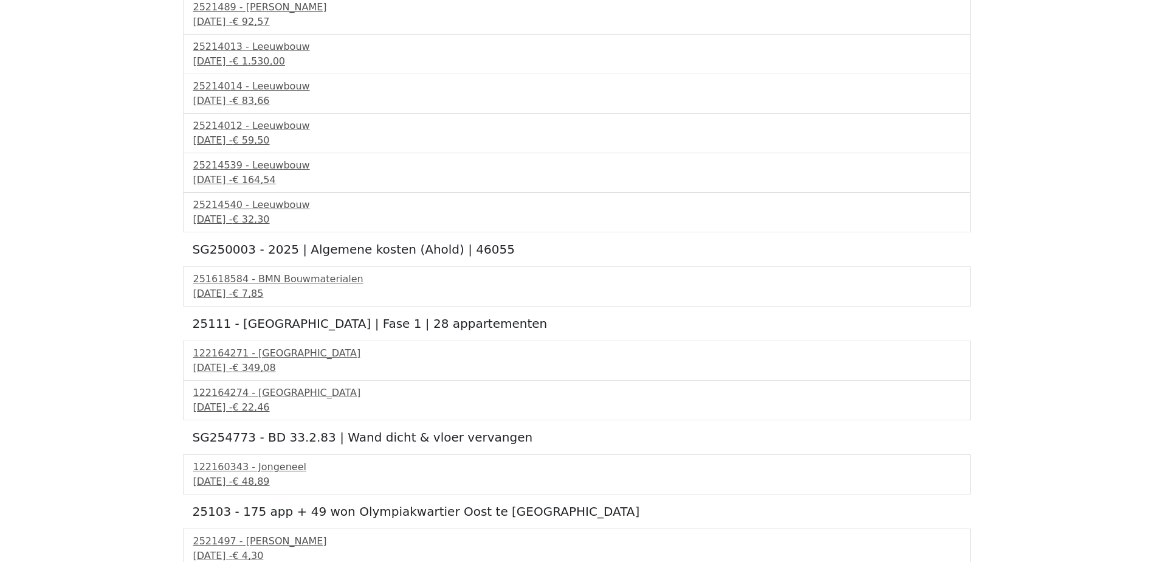
scroll to position [4438, 0]
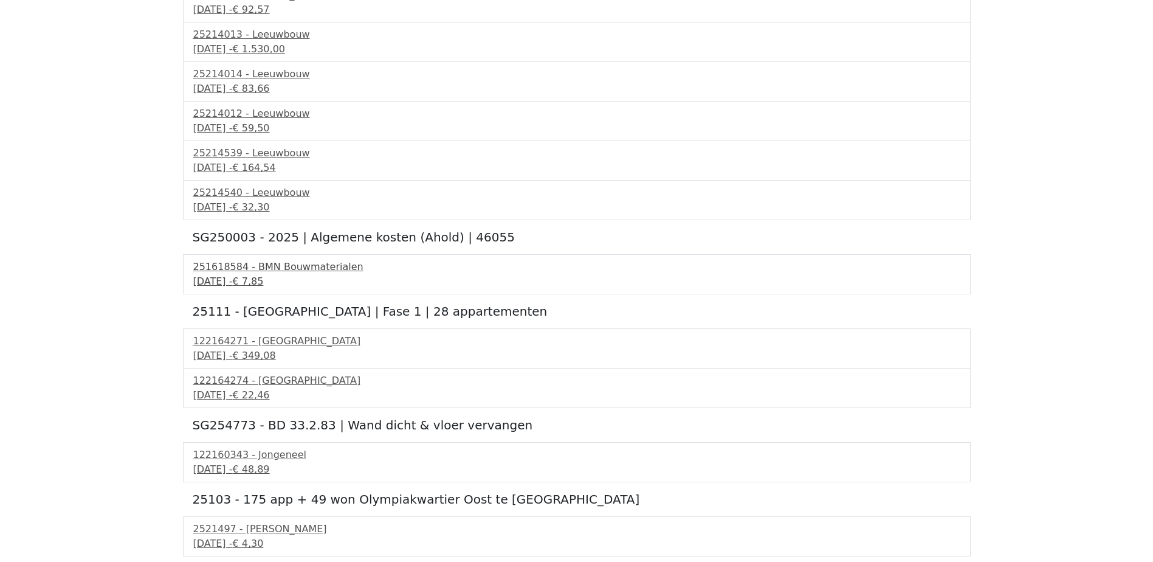
click at [300, 272] on div "251618584 - BMN Bouwmaterialen" at bounding box center [576, 267] width 767 height 15
click at [274, 347] on div "122164271 - PontMeyer" at bounding box center [576, 341] width 767 height 15
click at [274, 387] on div "122164274 - PontMeyer" at bounding box center [576, 380] width 767 height 15
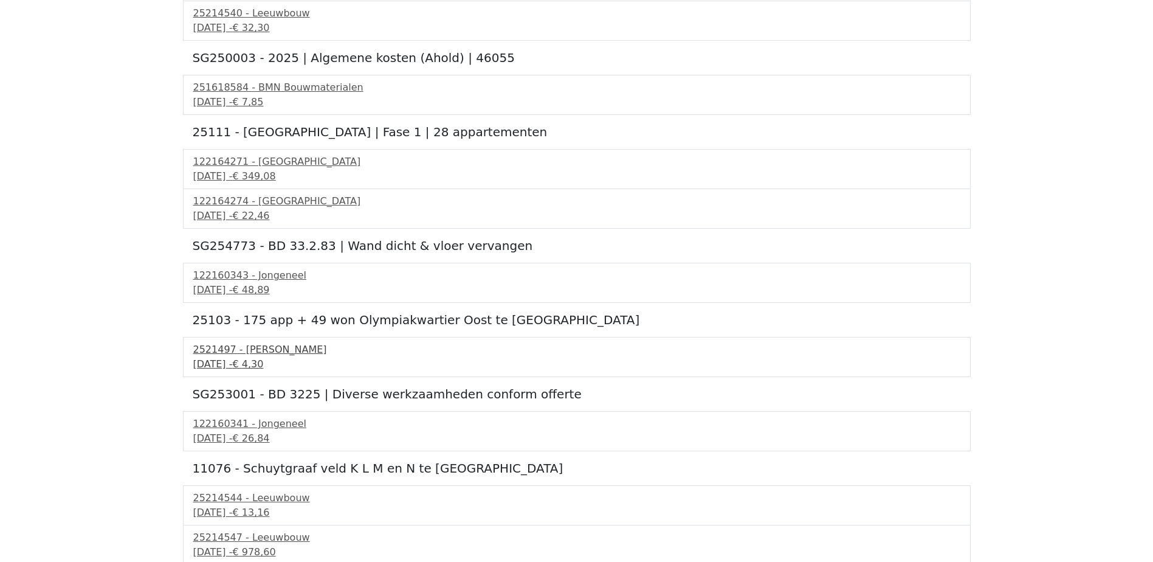
scroll to position [4620, 0]
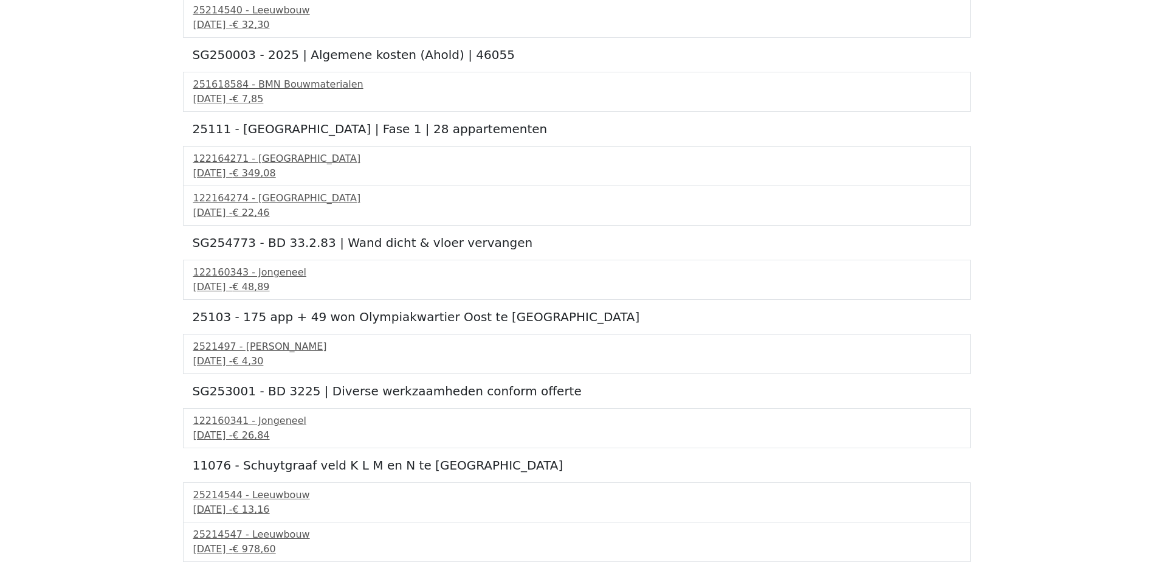
click at [281, 263] on div "122160343 - Jongeneel 17 september 2025 - € 48,89" at bounding box center [577, 280] width 788 height 40
click at [267, 282] on div "17 september 2025 - € 48,89" at bounding box center [576, 287] width 767 height 15
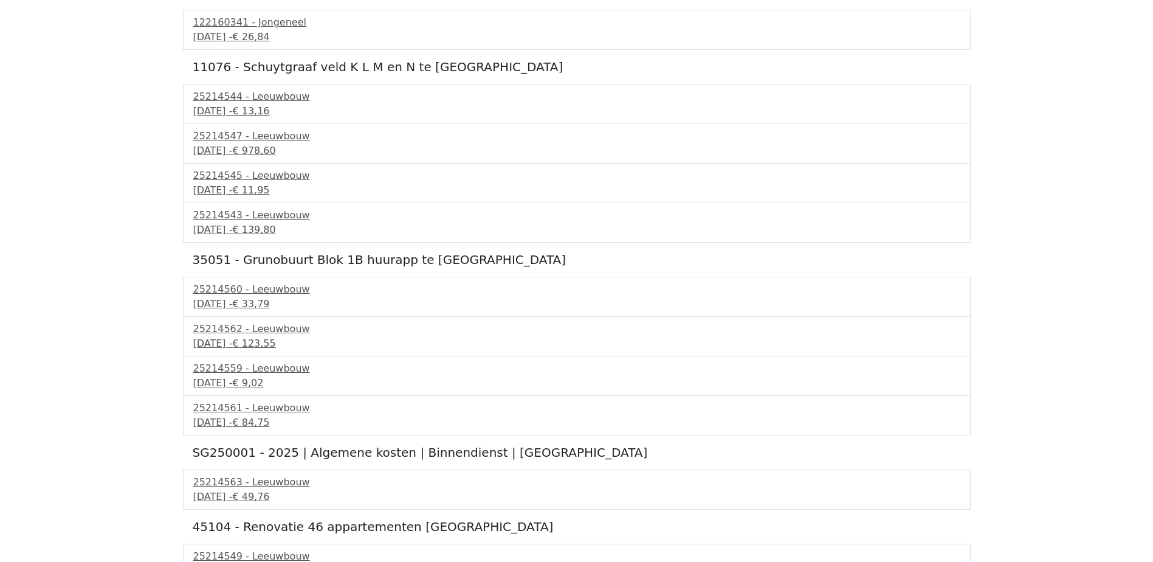
scroll to position [5228, 0]
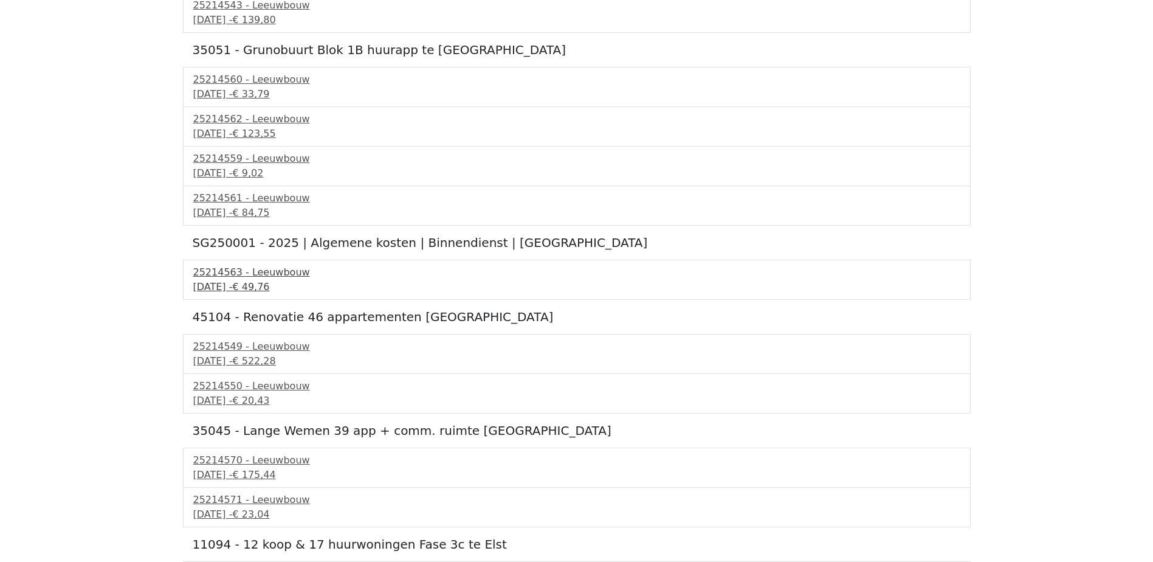
click at [264, 288] on div "18 september 2025 - € 49,76" at bounding box center [576, 287] width 767 height 15
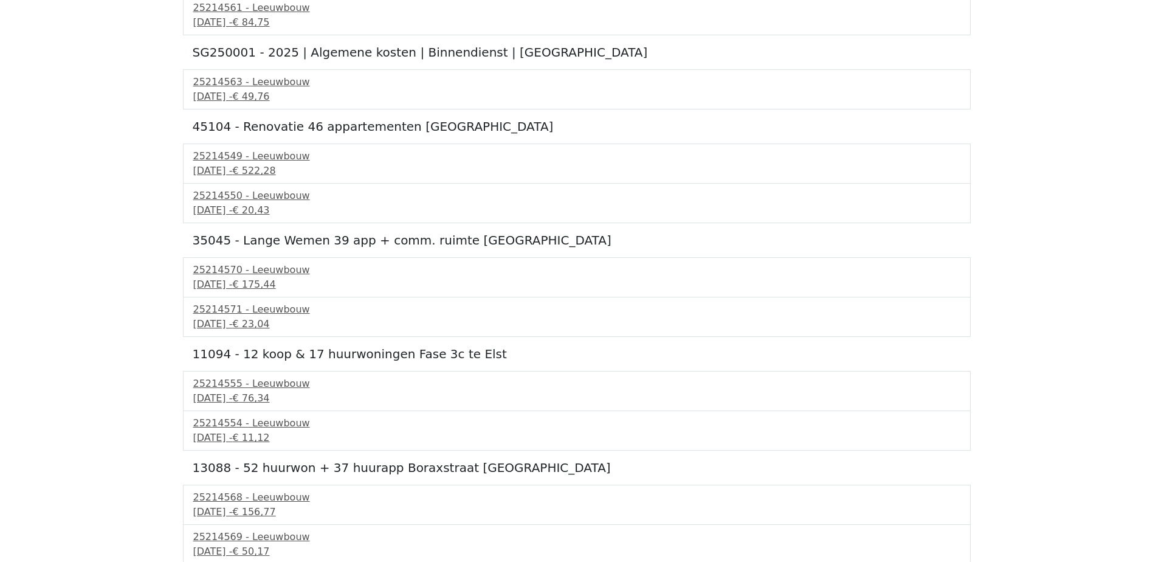
scroll to position [5421, 0]
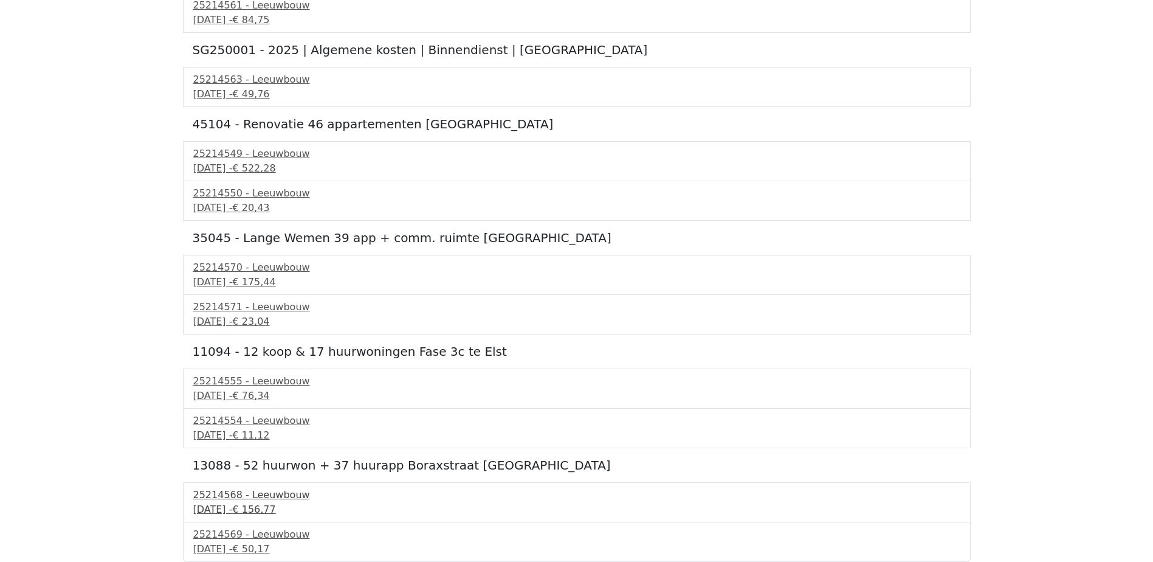
click at [265, 507] on div "18 september 2025 - € 156,77" at bounding box center [576, 509] width 767 height 15
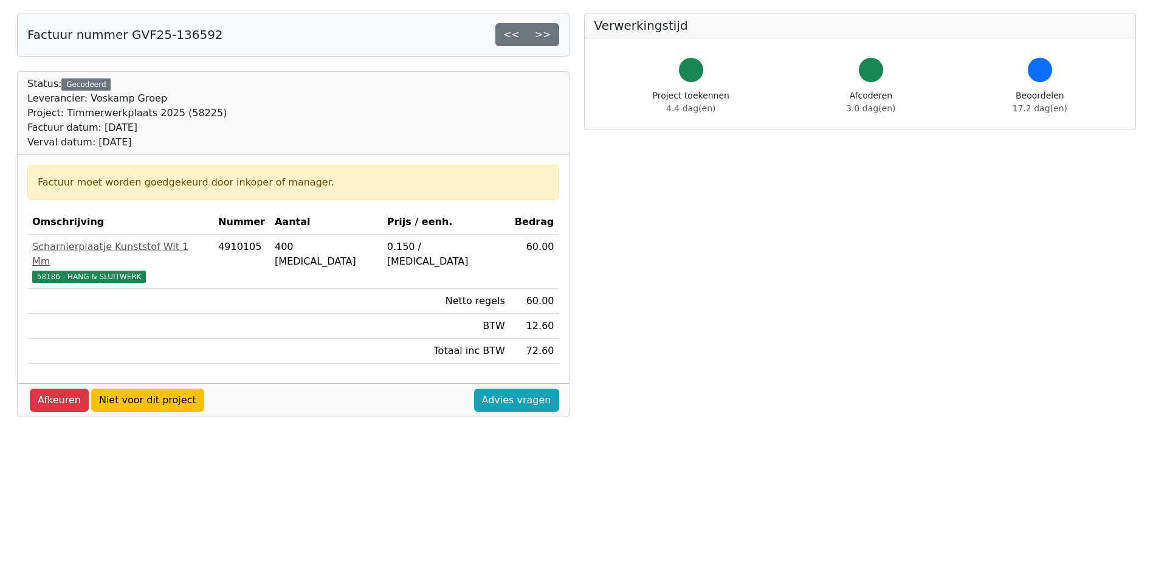
scroll to position [122, 0]
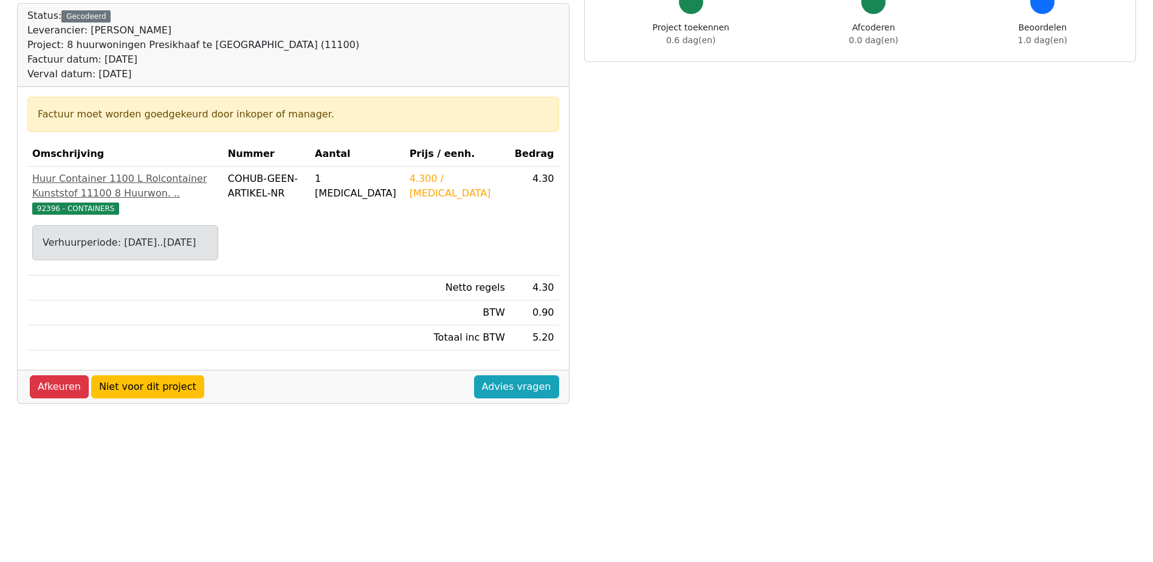
scroll to position [182, 0]
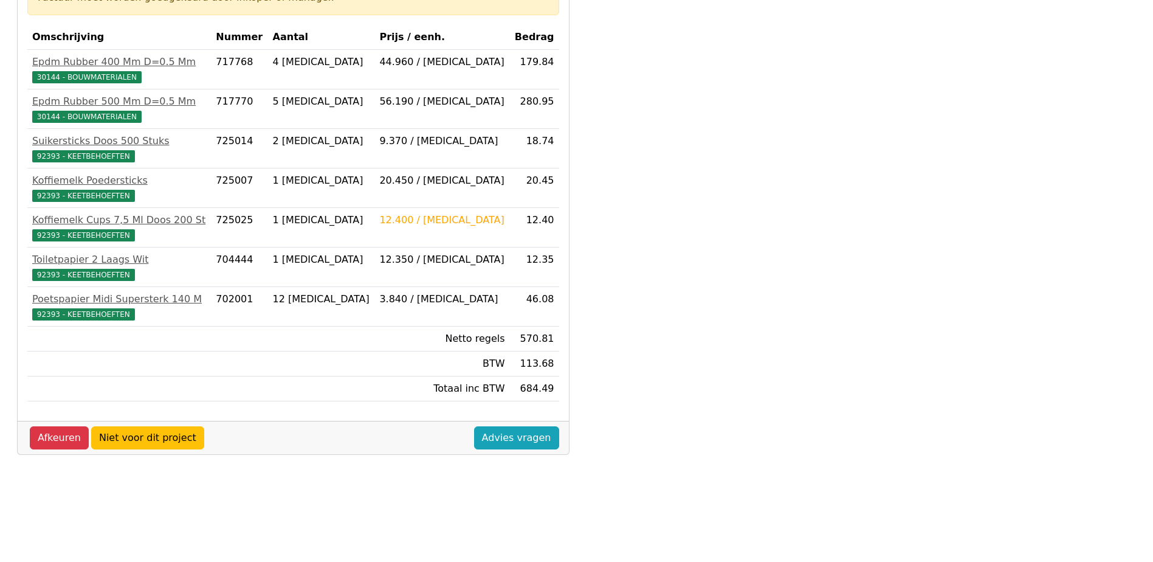
scroll to position [122, 0]
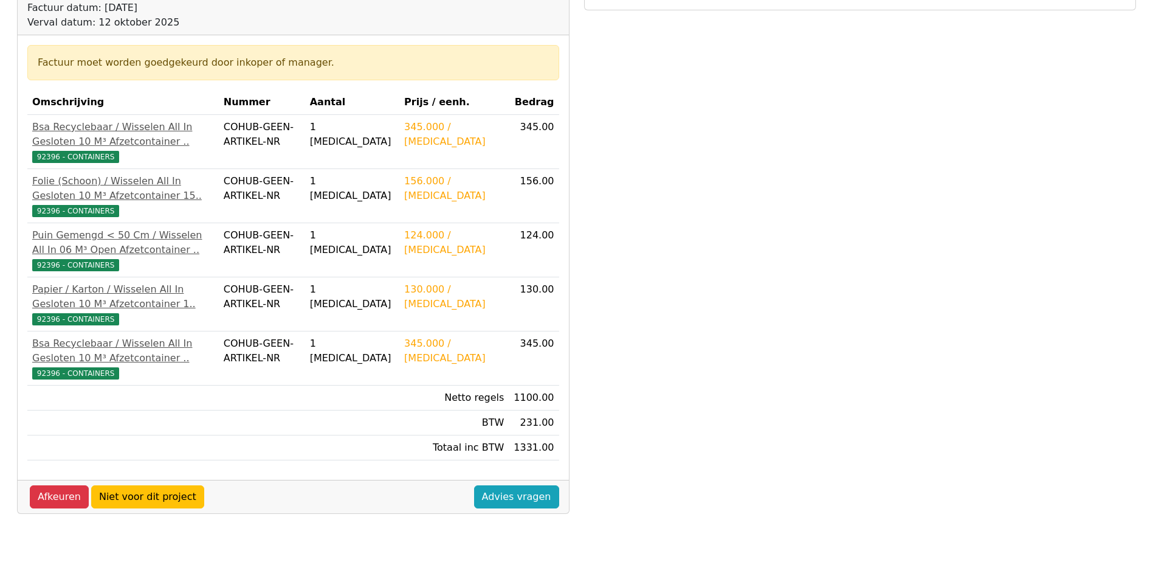
scroll to position [182, 0]
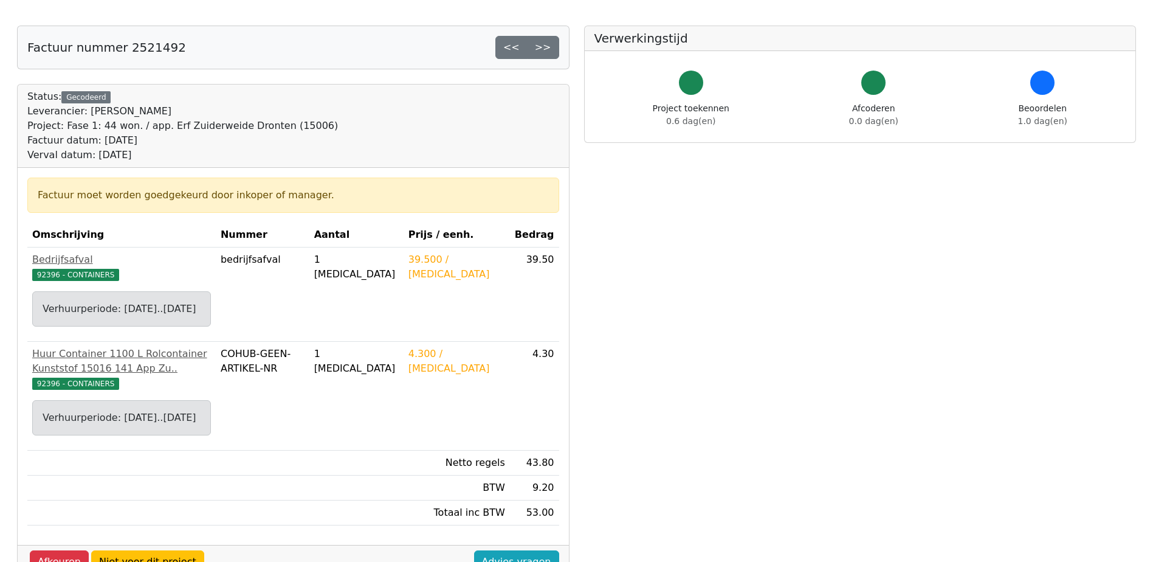
scroll to position [61, 0]
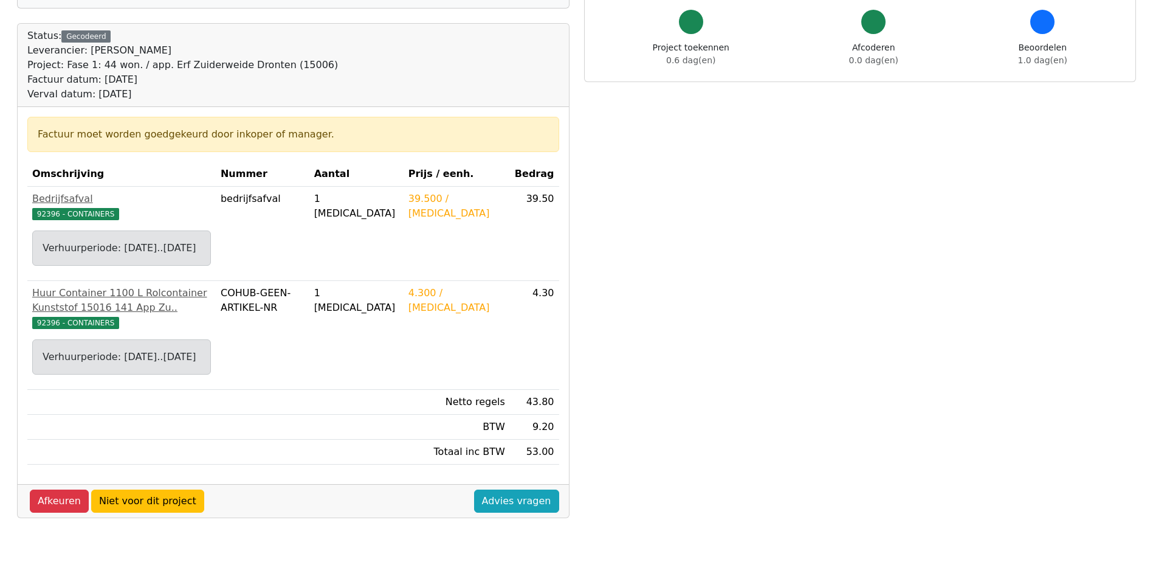
scroll to position [36, 0]
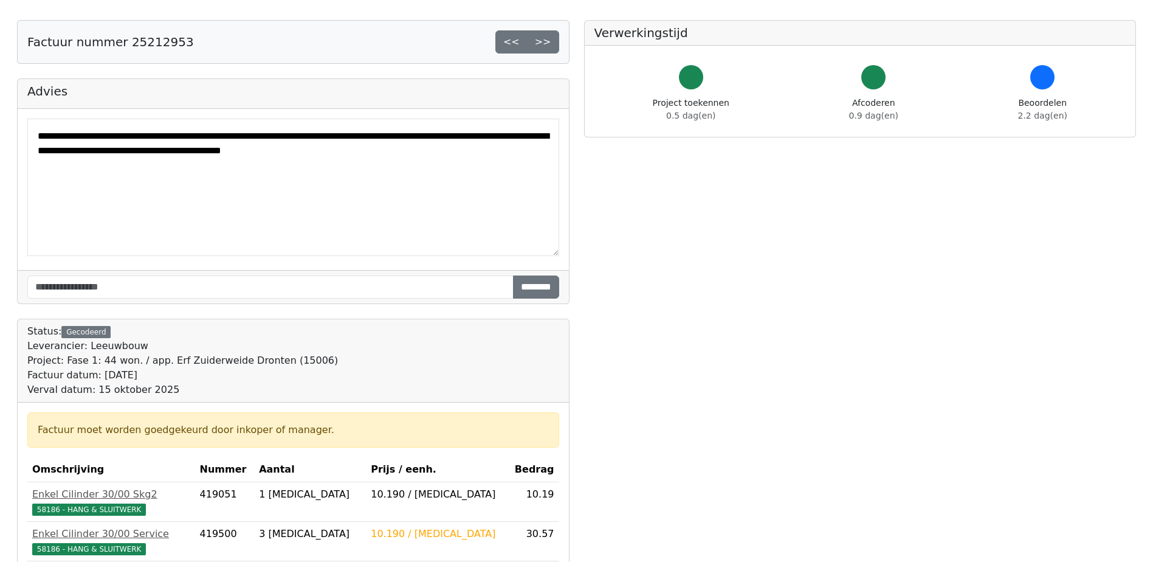
scroll to position [122, 0]
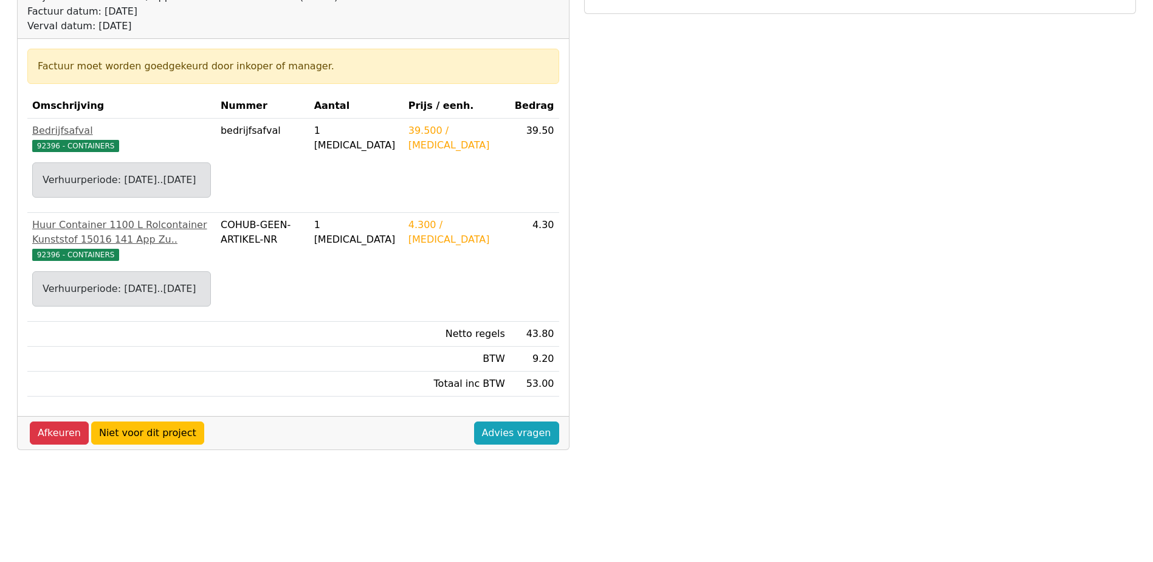
scroll to position [182, 0]
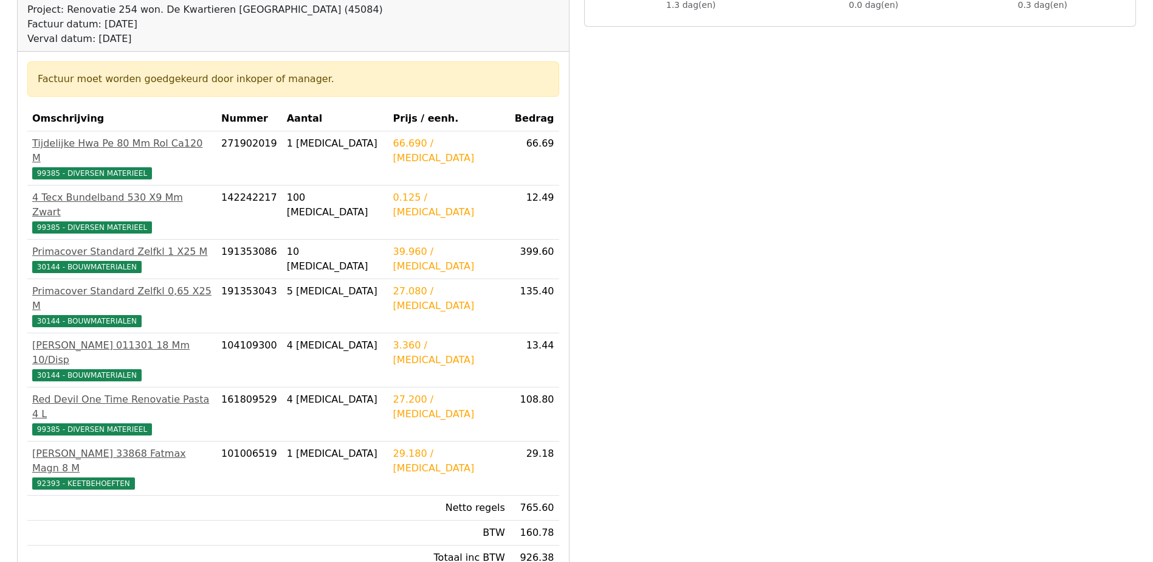
scroll to position [304, 0]
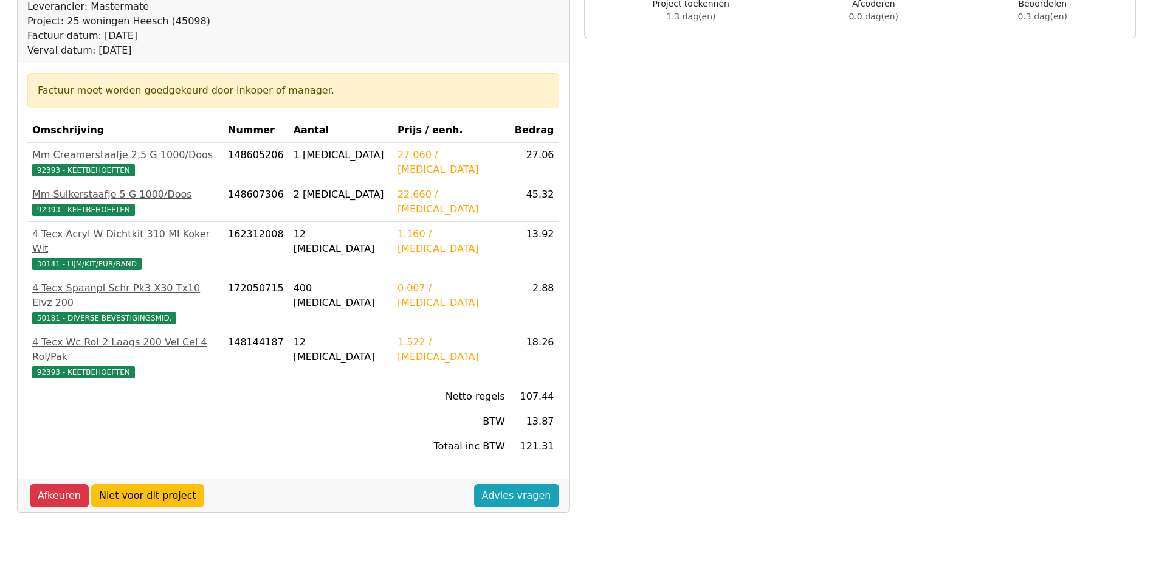
scroll to position [182, 0]
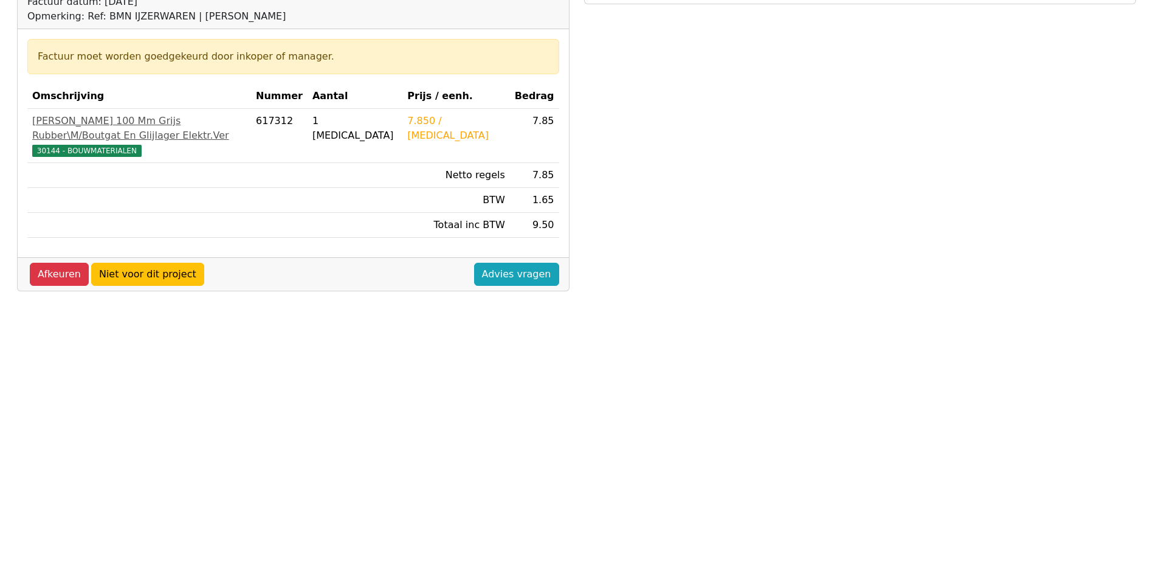
scroll to position [182, 0]
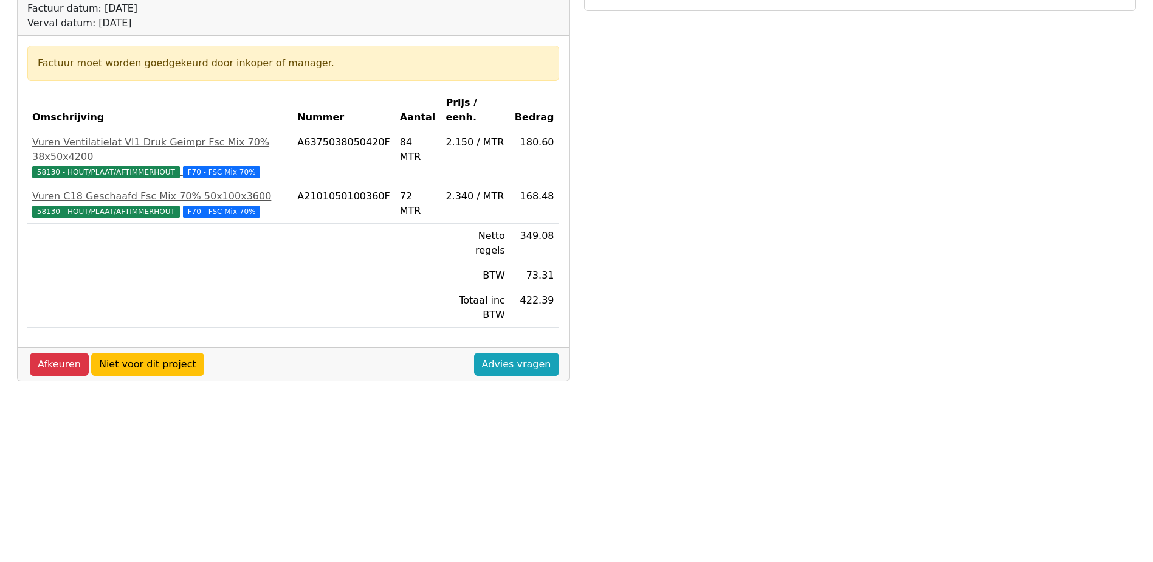
scroll to position [182, 0]
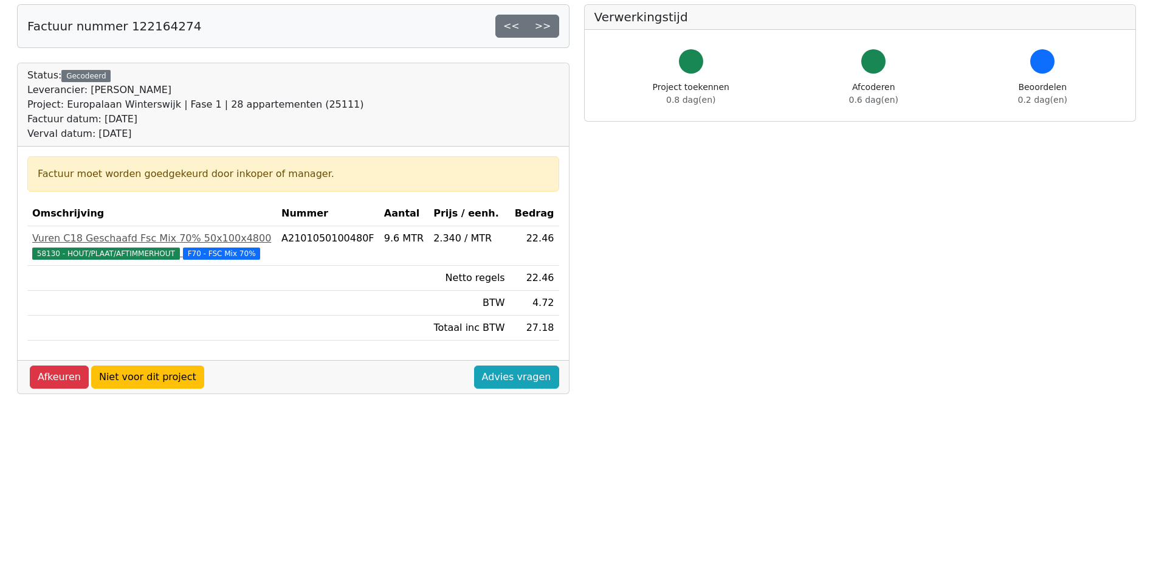
scroll to position [122, 0]
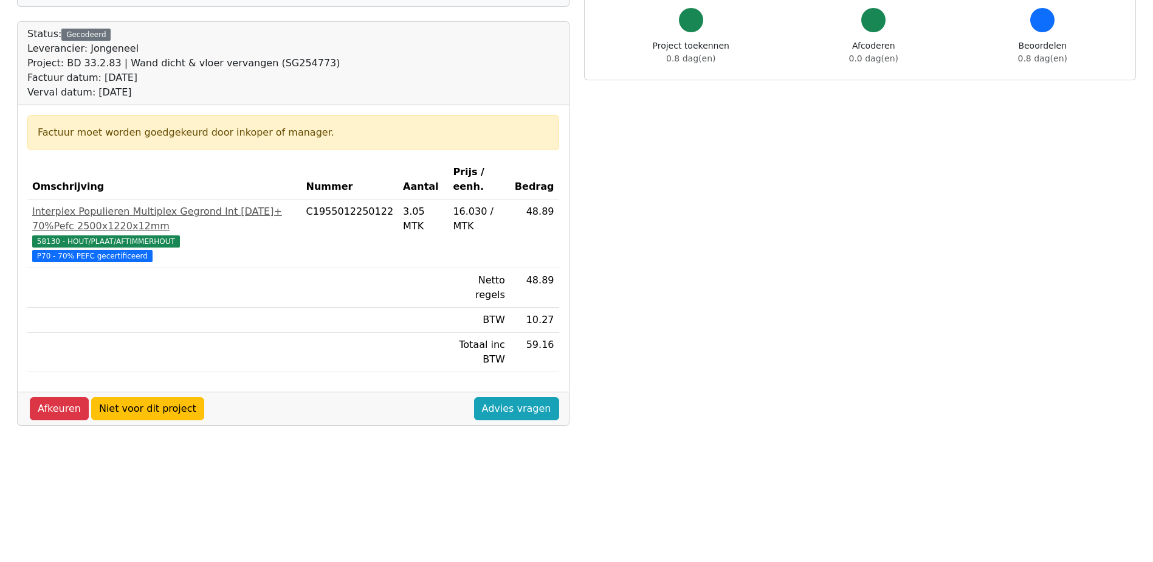
scroll to position [182, 0]
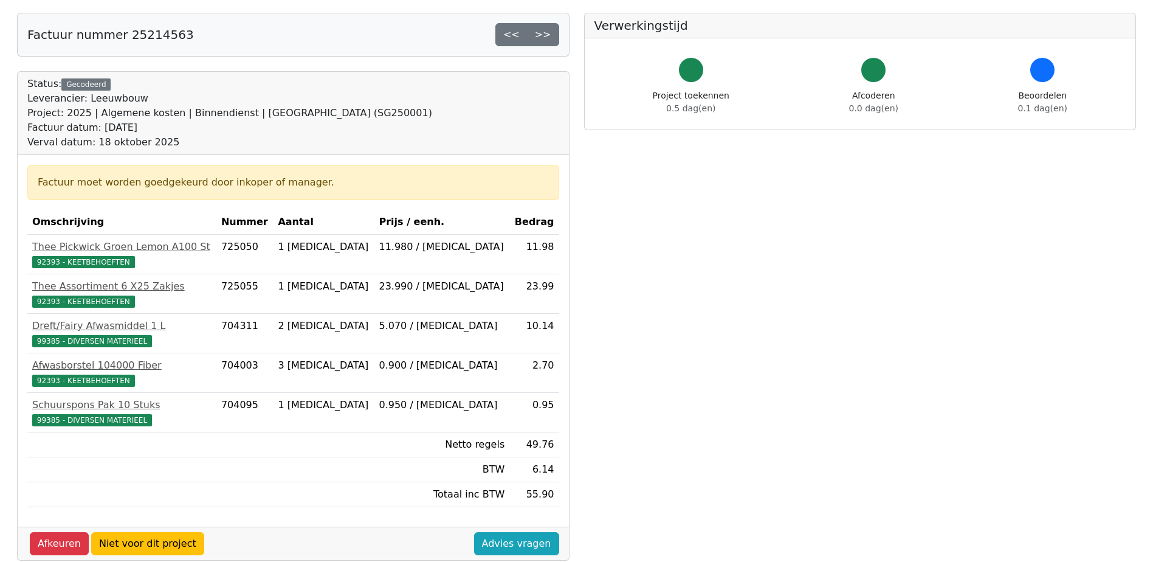
scroll to position [122, 0]
